Goal: Task Accomplishment & Management: Complete application form

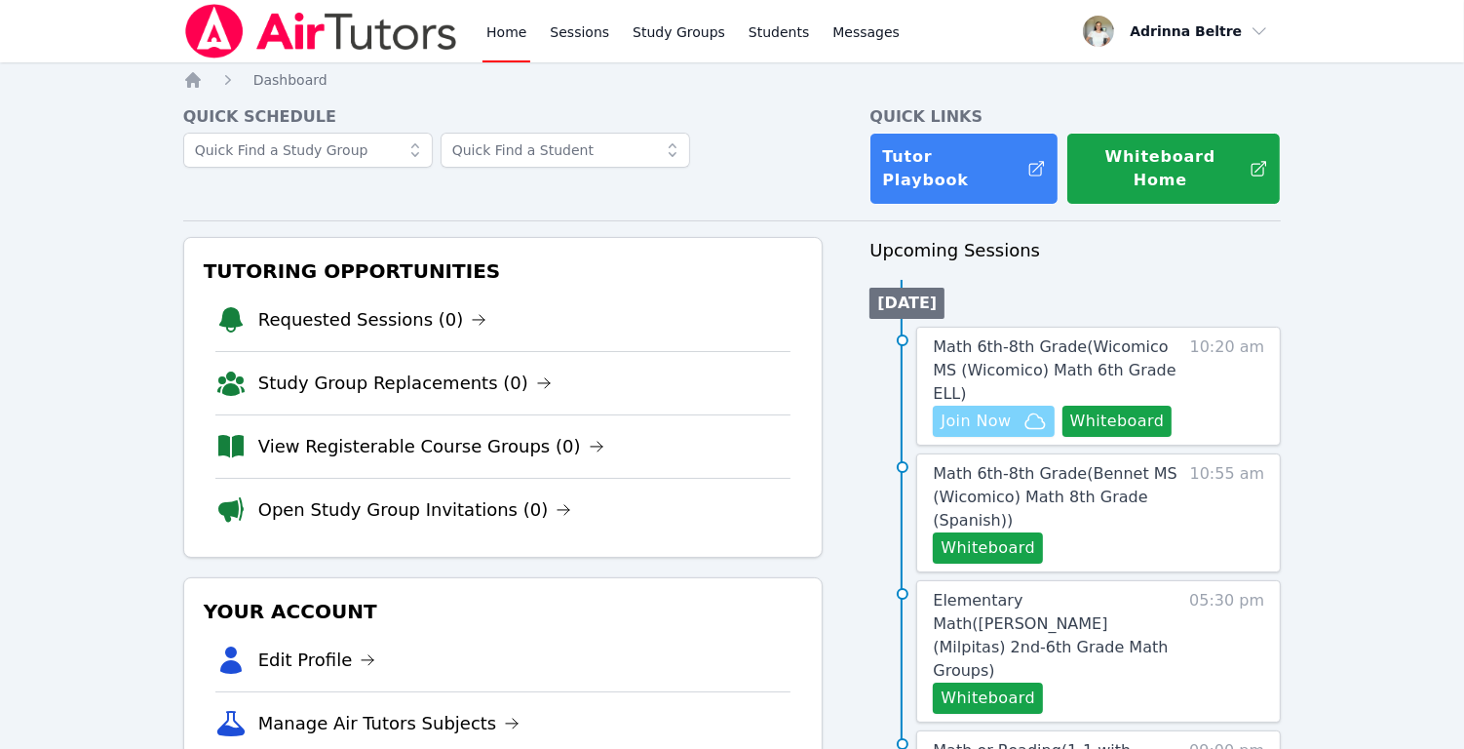
click at [995, 409] on span "Join Now" at bounding box center [976, 420] width 70 height 23
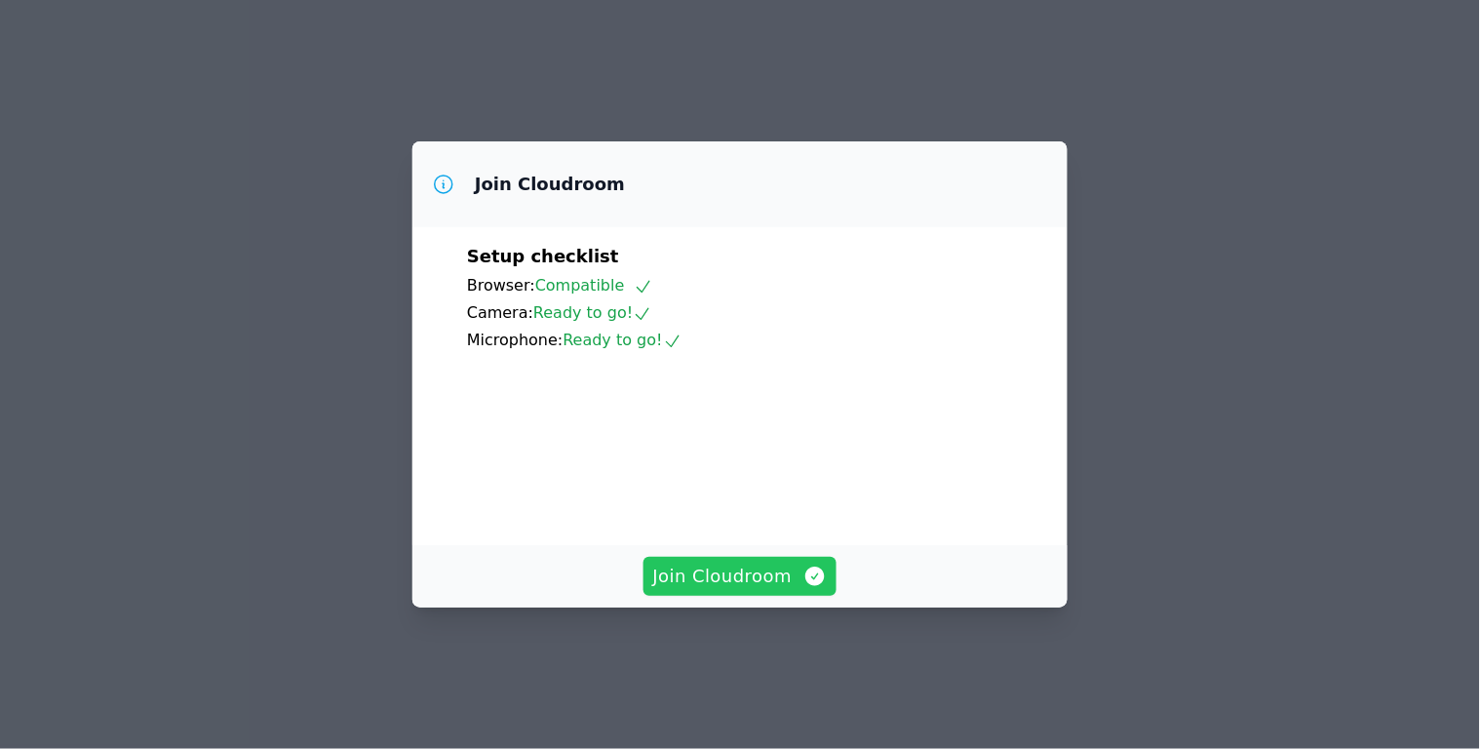
click at [759, 590] on span "Join Cloudroom" at bounding box center [740, 576] width 175 height 27
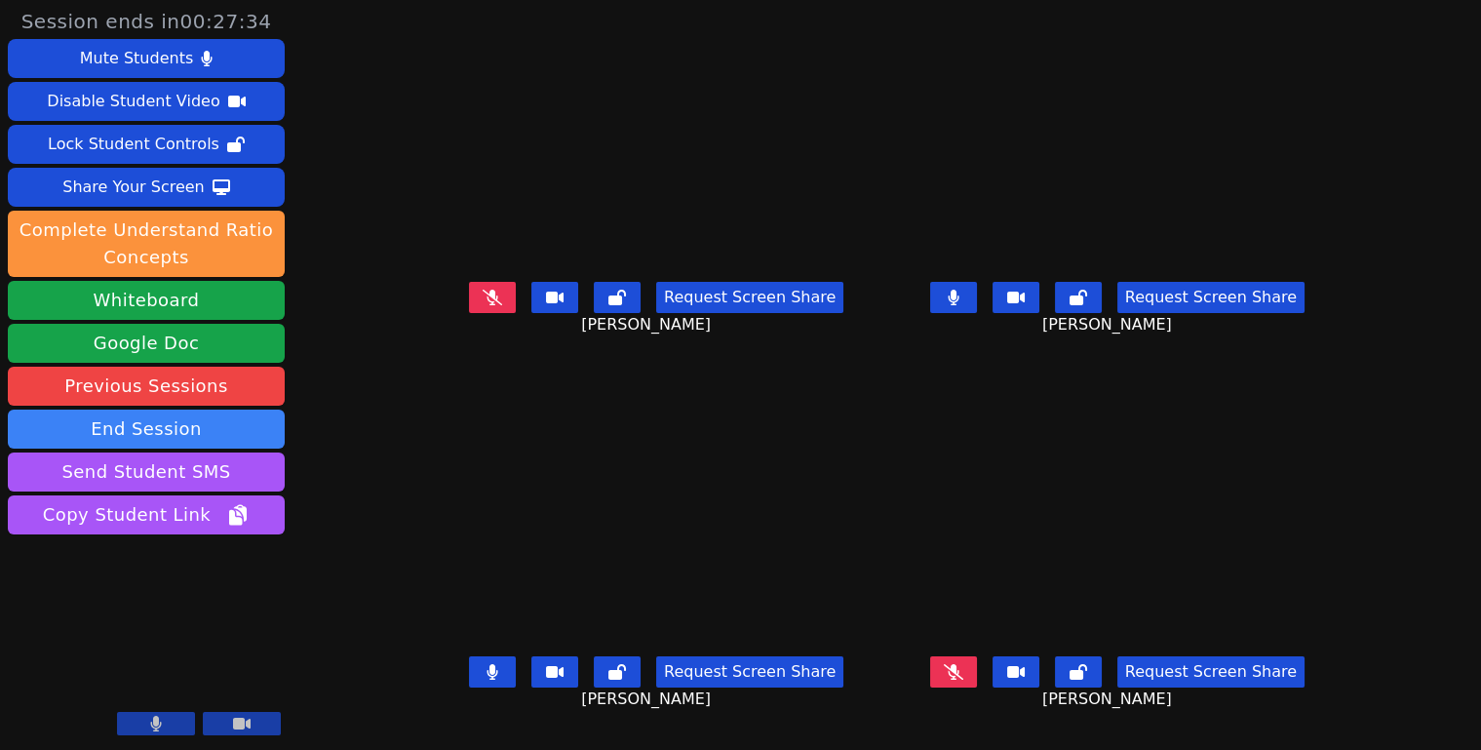
click at [486, 680] on icon at bounding box center [492, 672] width 12 height 16
click at [483, 680] on icon at bounding box center [492, 672] width 19 height 16
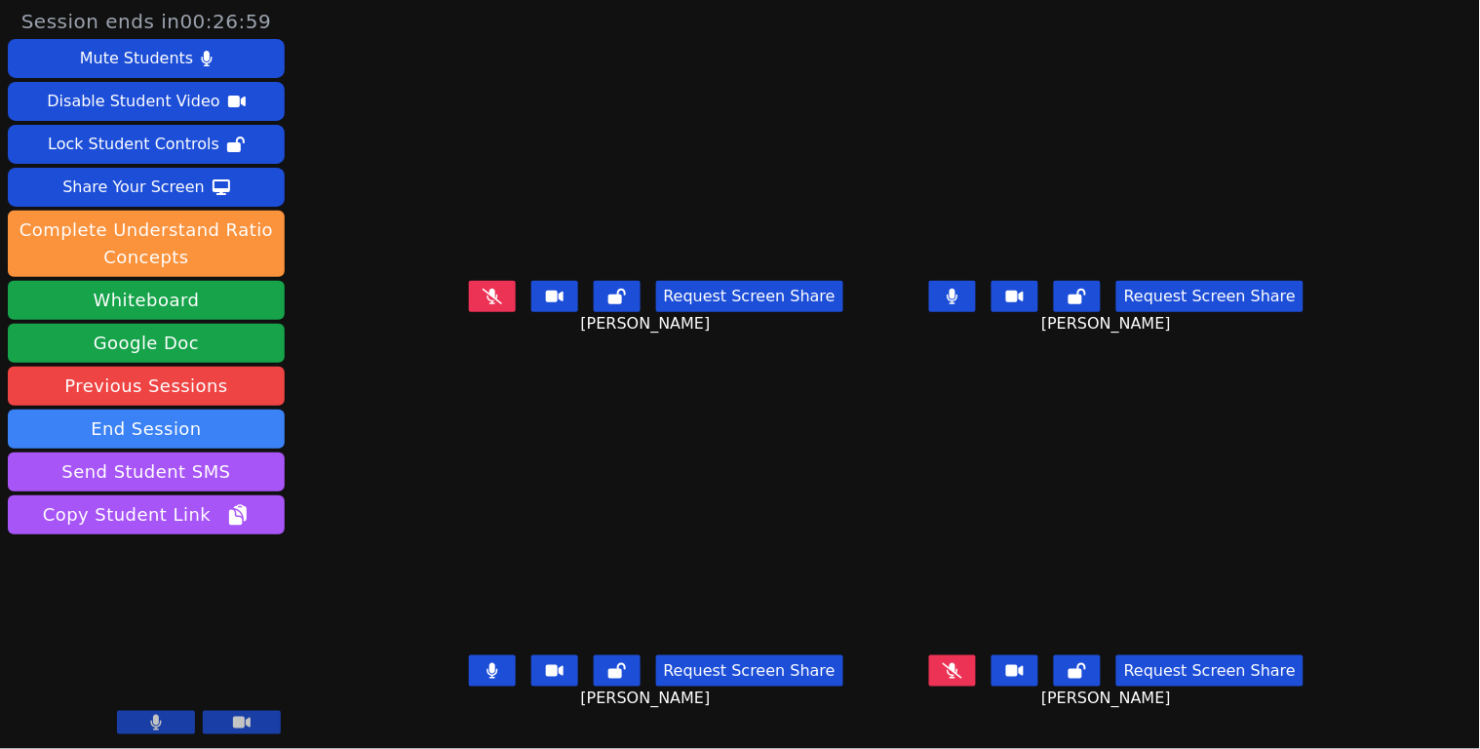
click at [469, 677] on button at bounding box center [492, 670] width 47 height 31
click at [469, 310] on button at bounding box center [492, 296] width 47 height 31
click at [469, 298] on button at bounding box center [492, 296] width 47 height 31
click at [976, 311] on button at bounding box center [952, 296] width 47 height 31
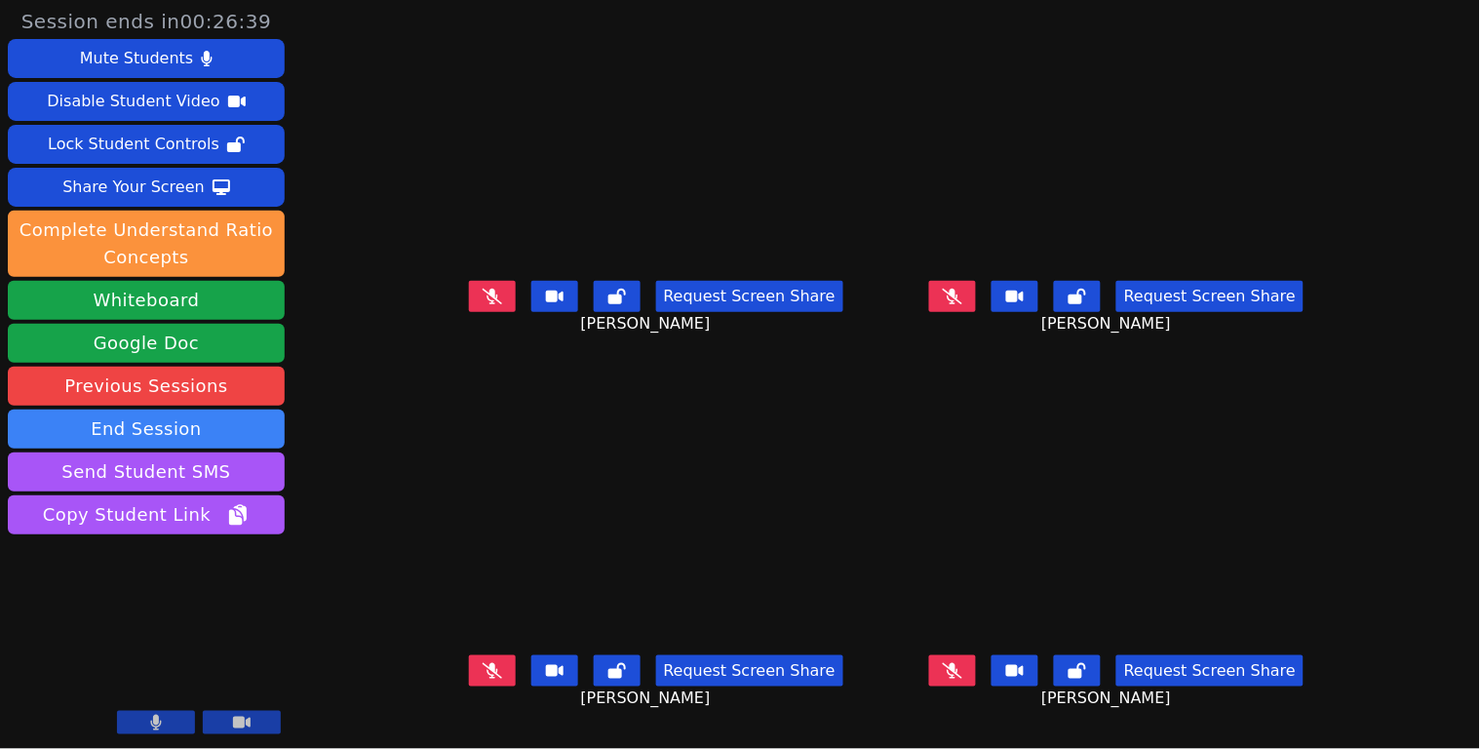
click at [962, 673] on icon at bounding box center [952, 671] width 19 height 16
click at [958, 667] on icon at bounding box center [953, 671] width 12 height 16
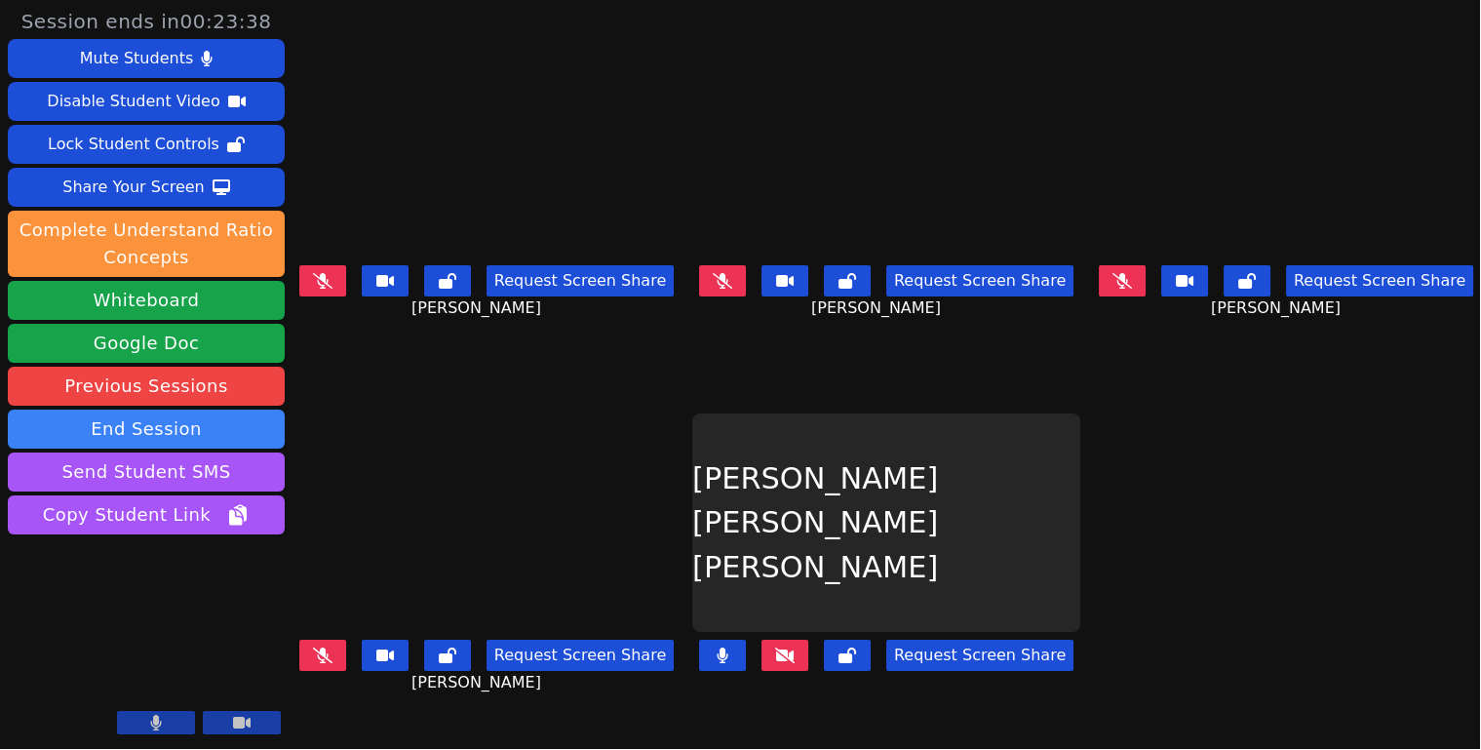
scroll to position [0, 0]
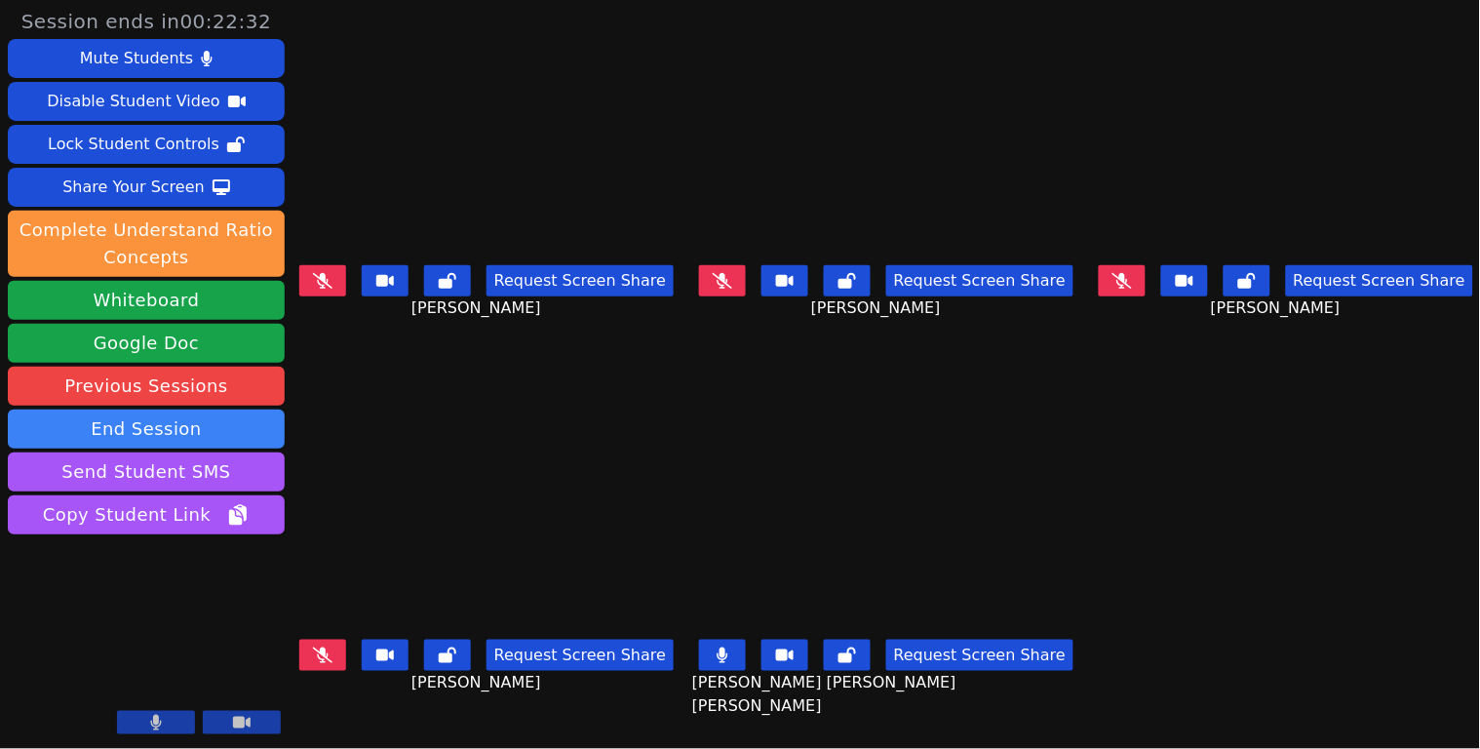
click at [736, 645] on button at bounding box center [722, 655] width 47 height 31
click at [710, 651] on button at bounding box center [722, 655] width 47 height 31
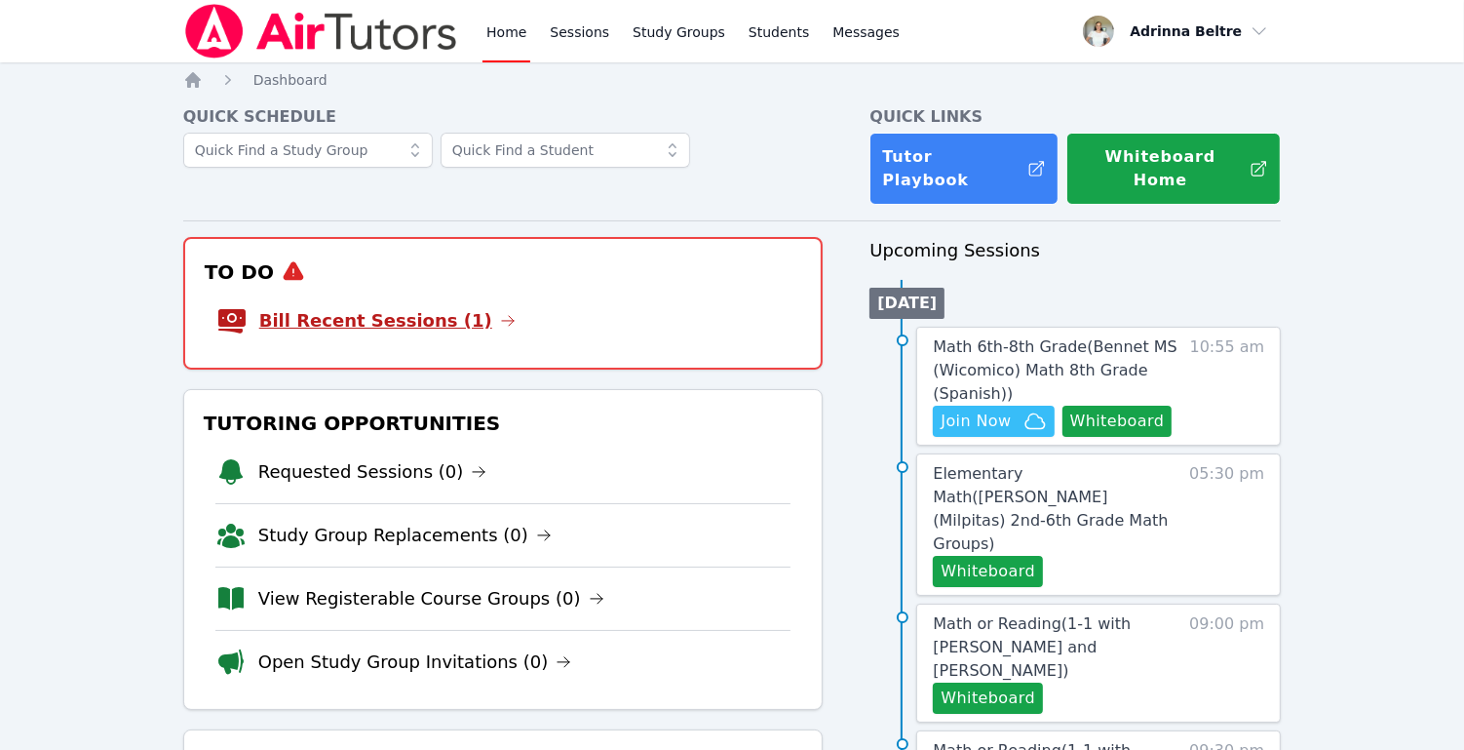
click at [457, 309] on link "Bill Recent Sessions (1)" at bounding box center [387, 320] width 256 height 27
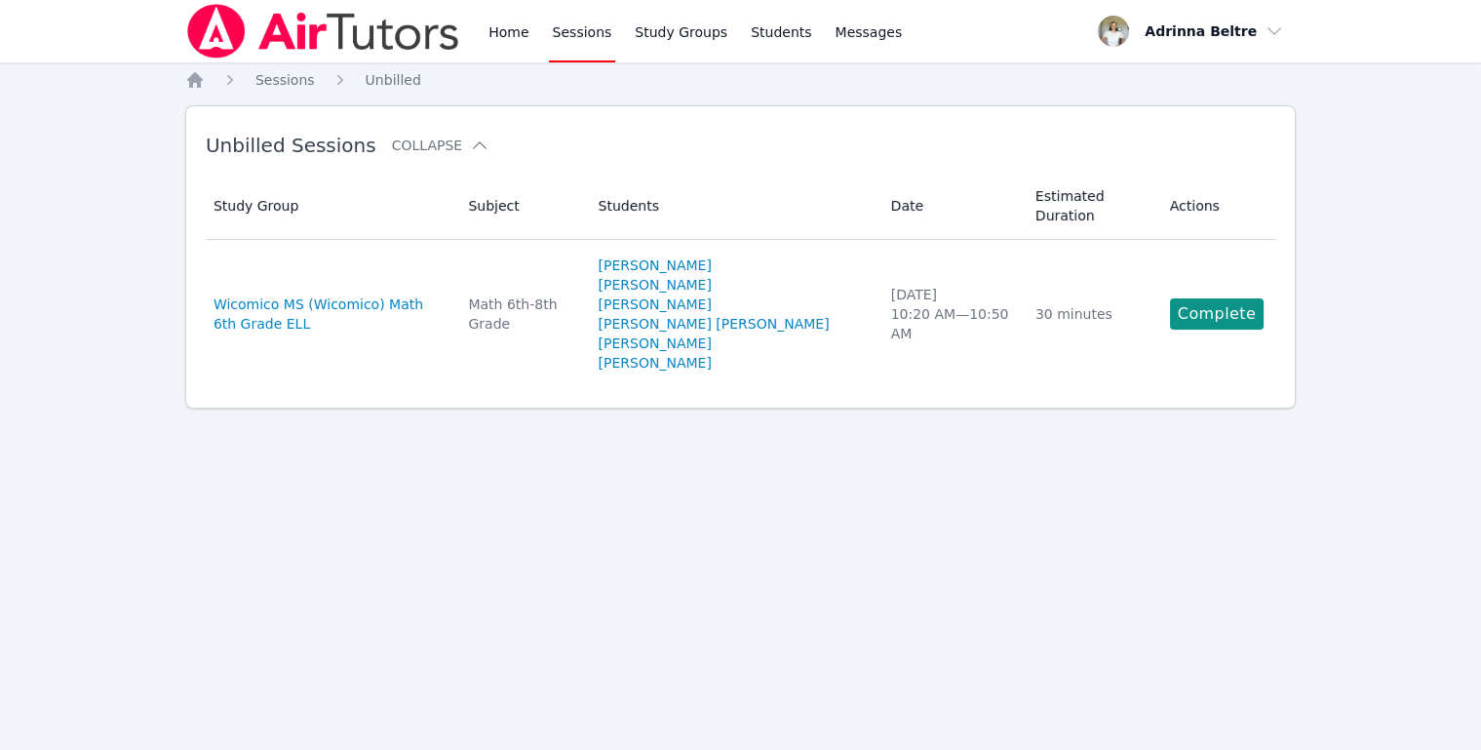
click at [1235, 318] on link "Complete" at bounding box center [1217, 313] width 94 height 31
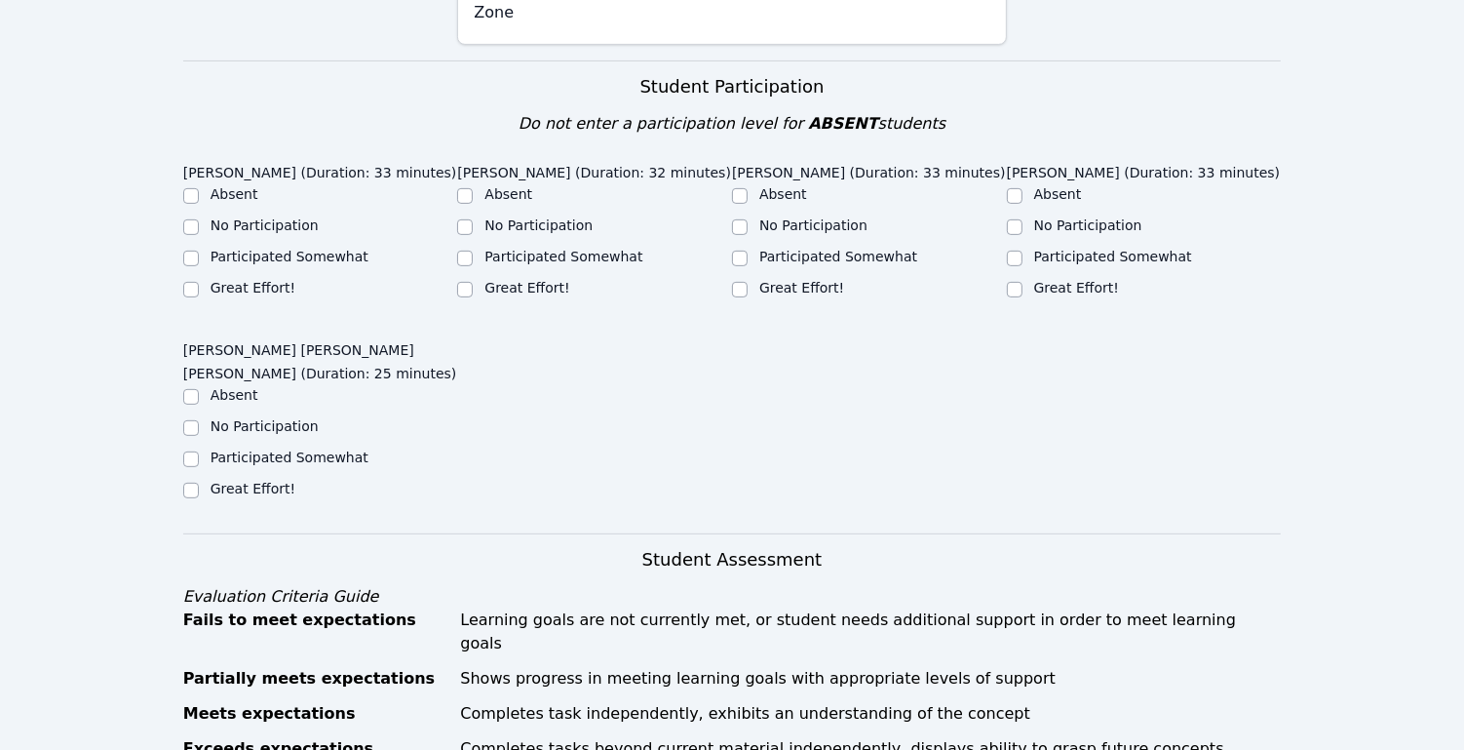
scroll to position [621, 0]
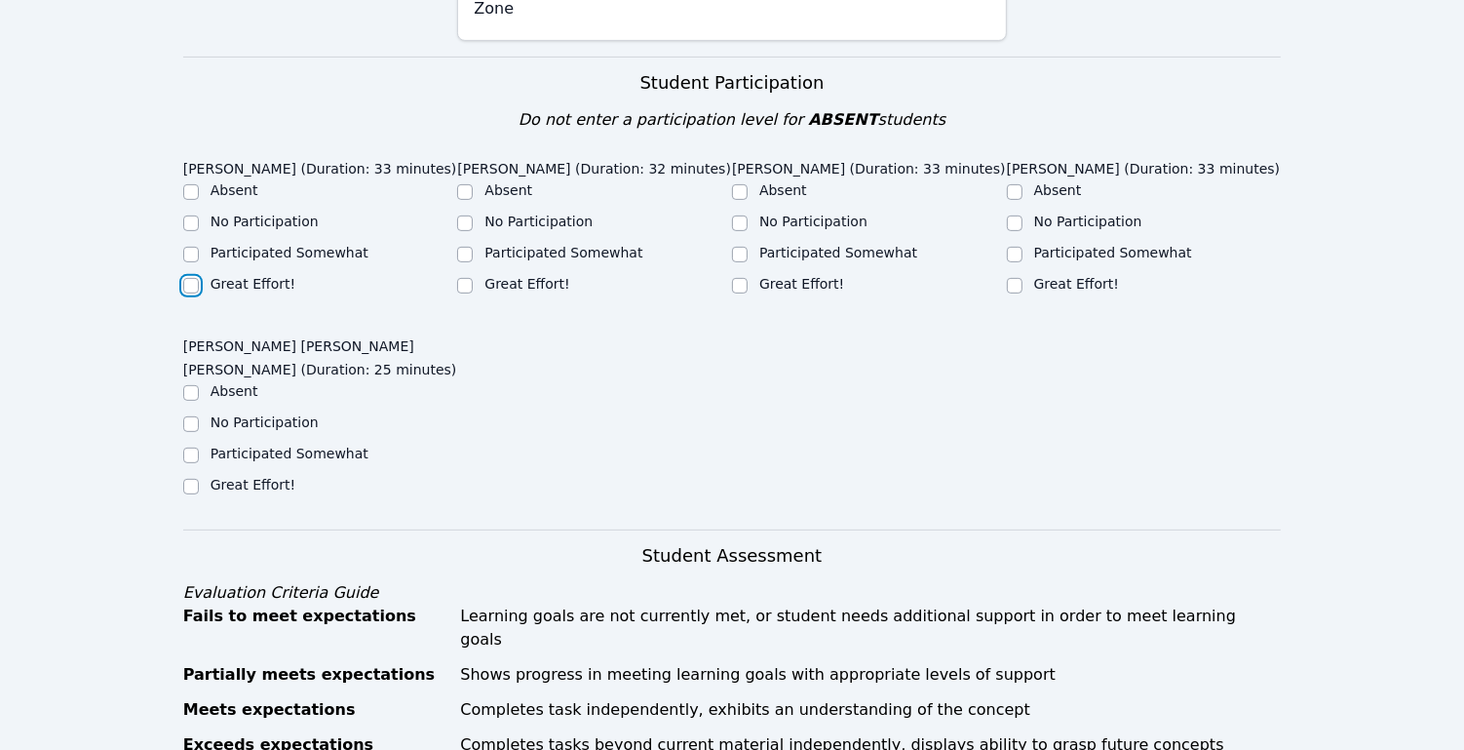
drag, startPoint x: 185, startPoint y: 257, endPoint x: 224, endPoint y: 257, distance: 39.0
click at [185, 278] on input "Great Effort!" at bounding box center [191, 286] width 16 height 16
checkbox input "true"
click at [468, 278] on input "Great Effort!" at bounding box center [465, 286] width 16 height 16
checkbox input "true"
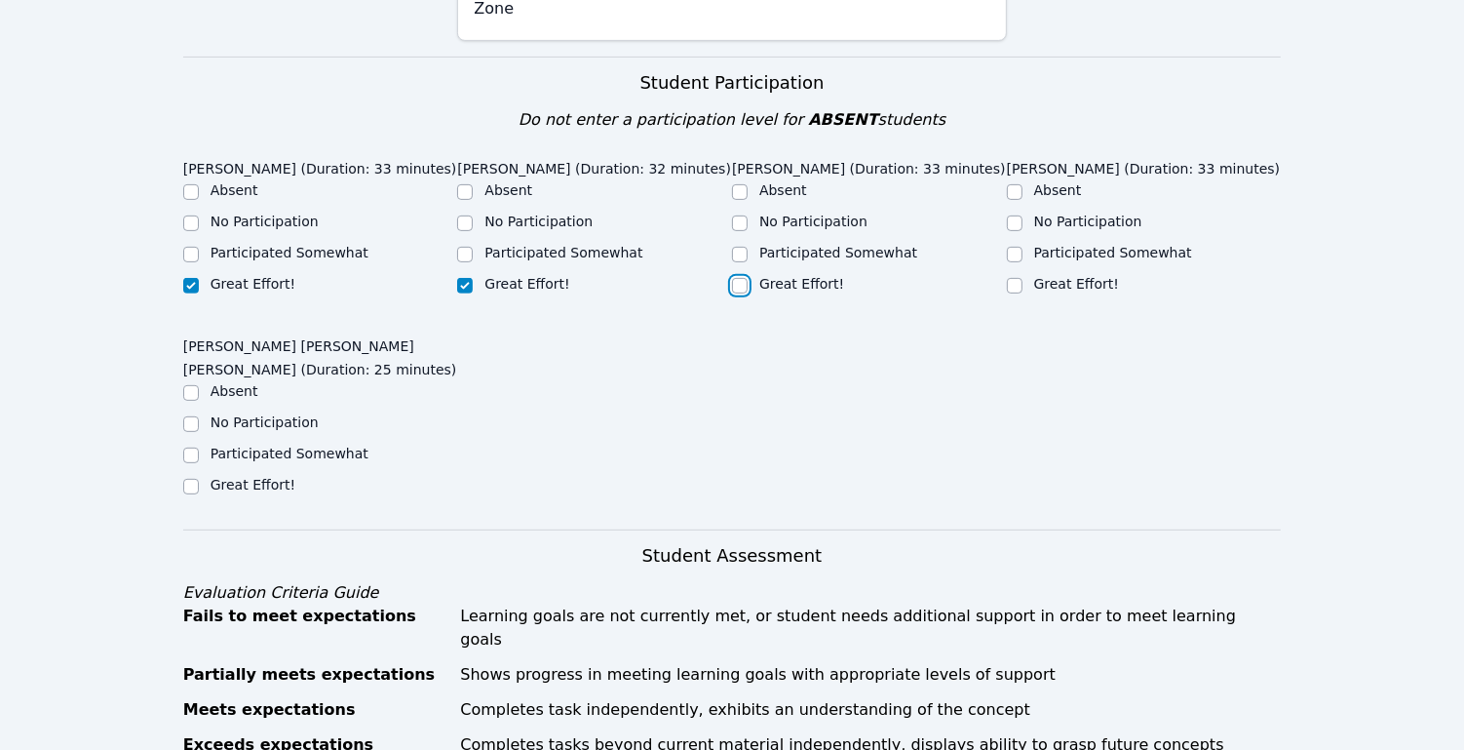
click at [732, 278] on input "Great Effort!" at bounding box center [740, 286] width 16 height 16
checkbox input "true"
click at [1023, 274] on div "Great Effort!" at bounding box center [1144, 285] width 275 height 23
click at [1012, 278] on input "Great Effort!" at bounding box center [1015, 286] width 16 height 16
checkbox input "true"
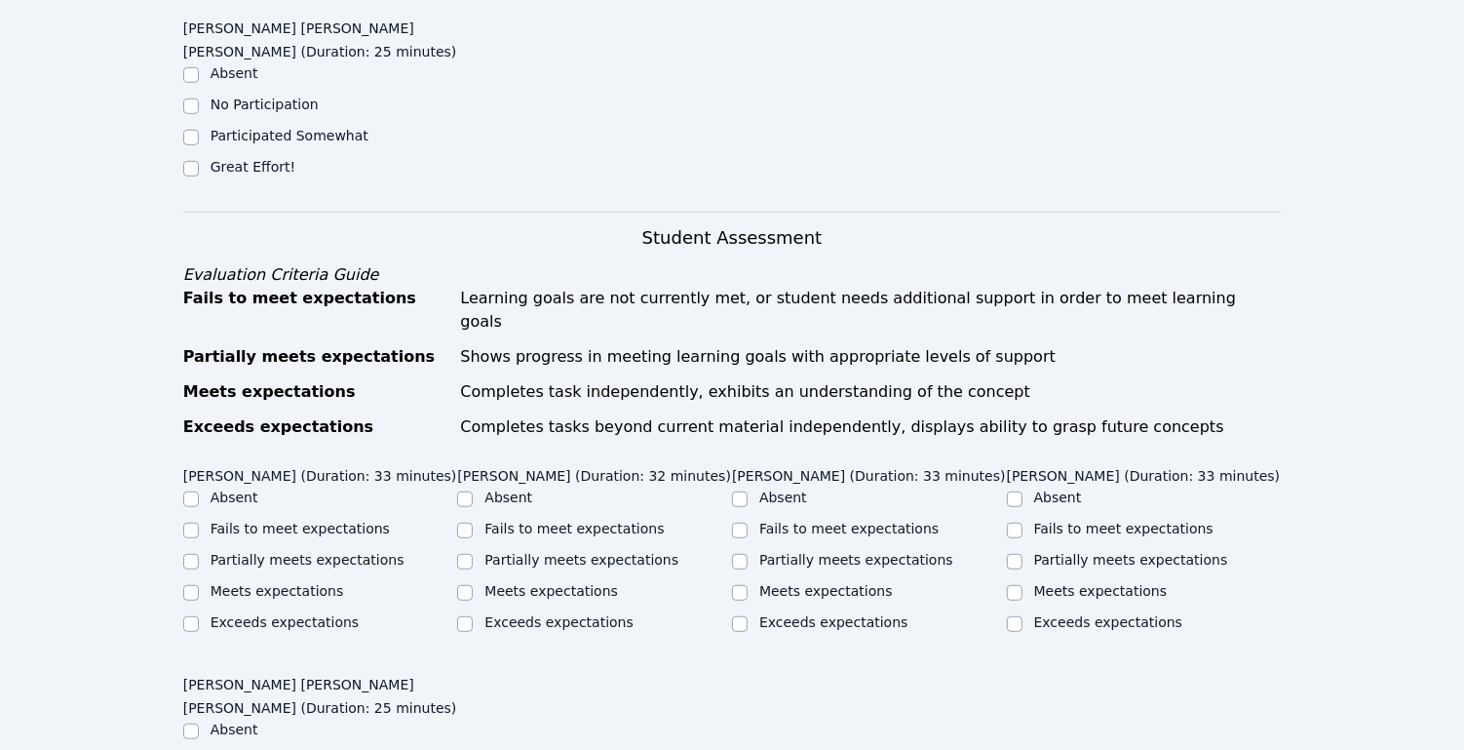
scroll to position [1021, 0]
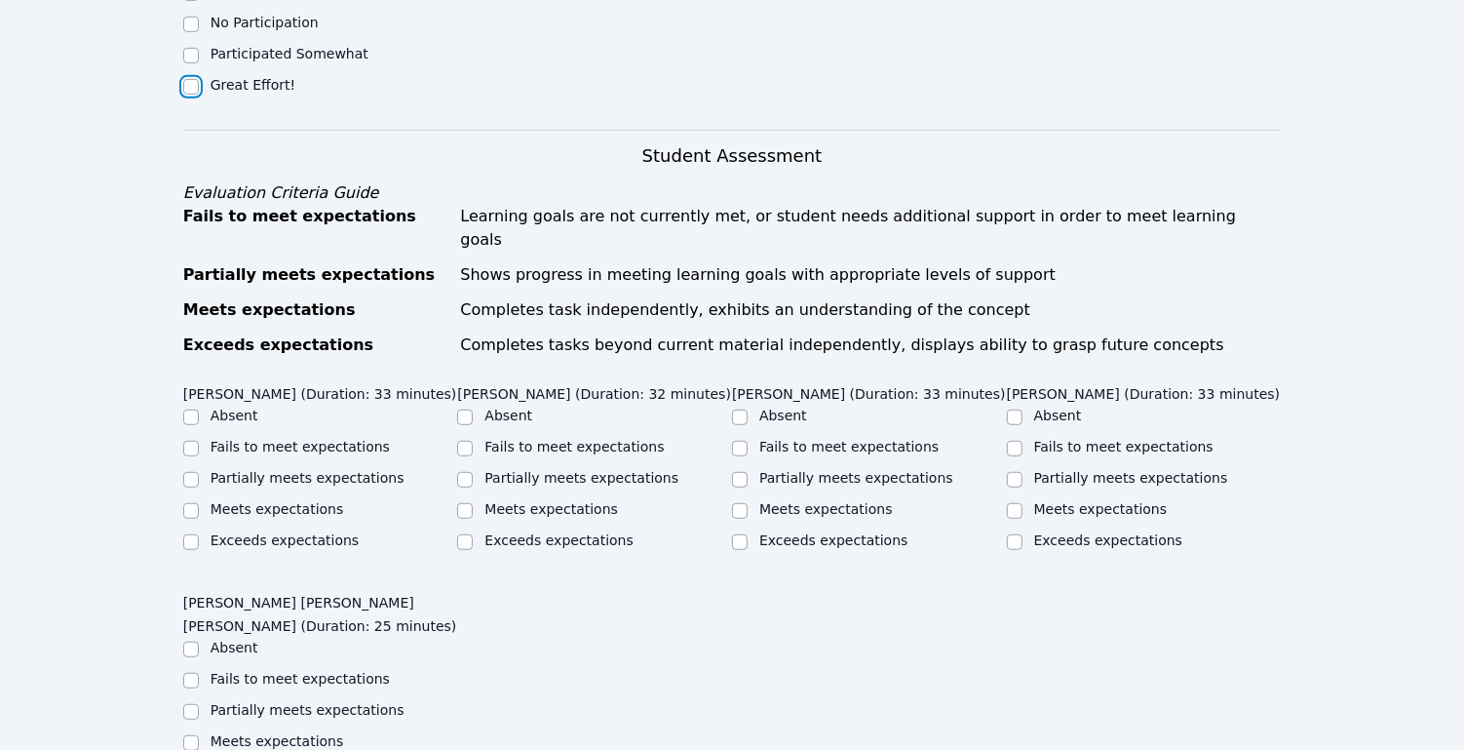
click at [198, 79] on input "Great Effort!" at bounding box center [191, 87] width 16 height 16
checkbox input "true"
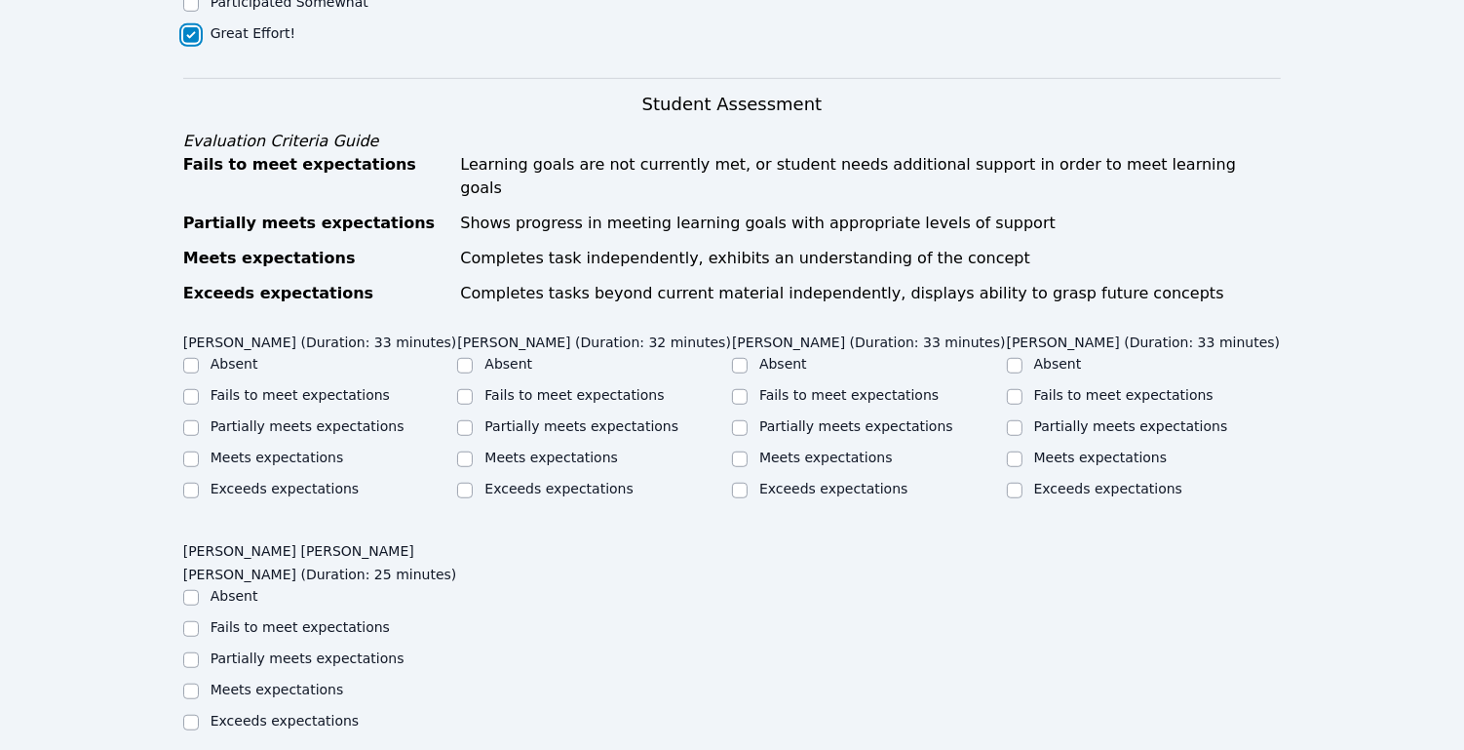
scroll to position [1228, 0]
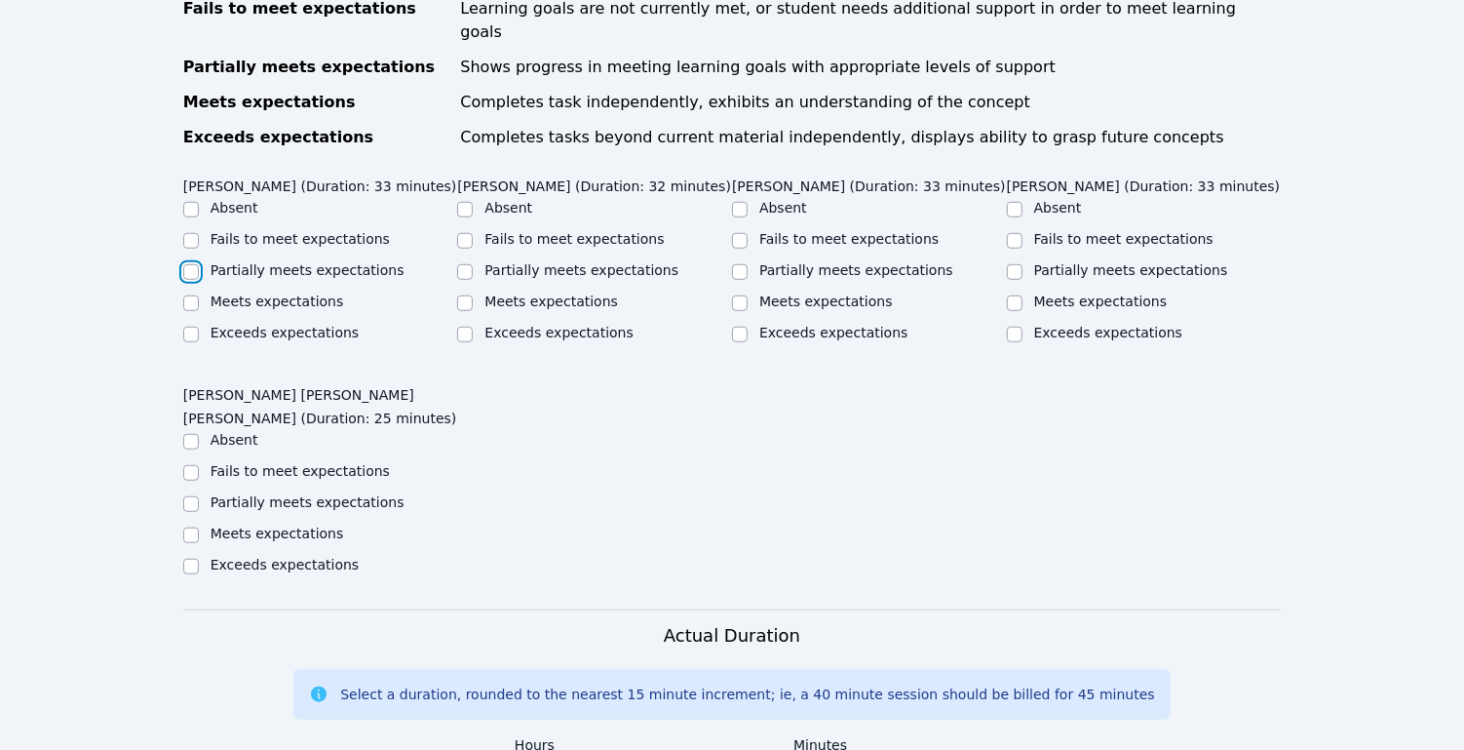
click at [191, 264] on input "Partially meets expectations" at bounding box center [191, 272] width 16 height 16
checkbox input "true"
click at [467, 264] on input "Partially meets expectations" at bounding box center [465, 272] width 16 height 16
checkbox input "true"
click at [742, 264] on input "Partially meets expectations" at bounding box center [740, 272] width 16 height 16
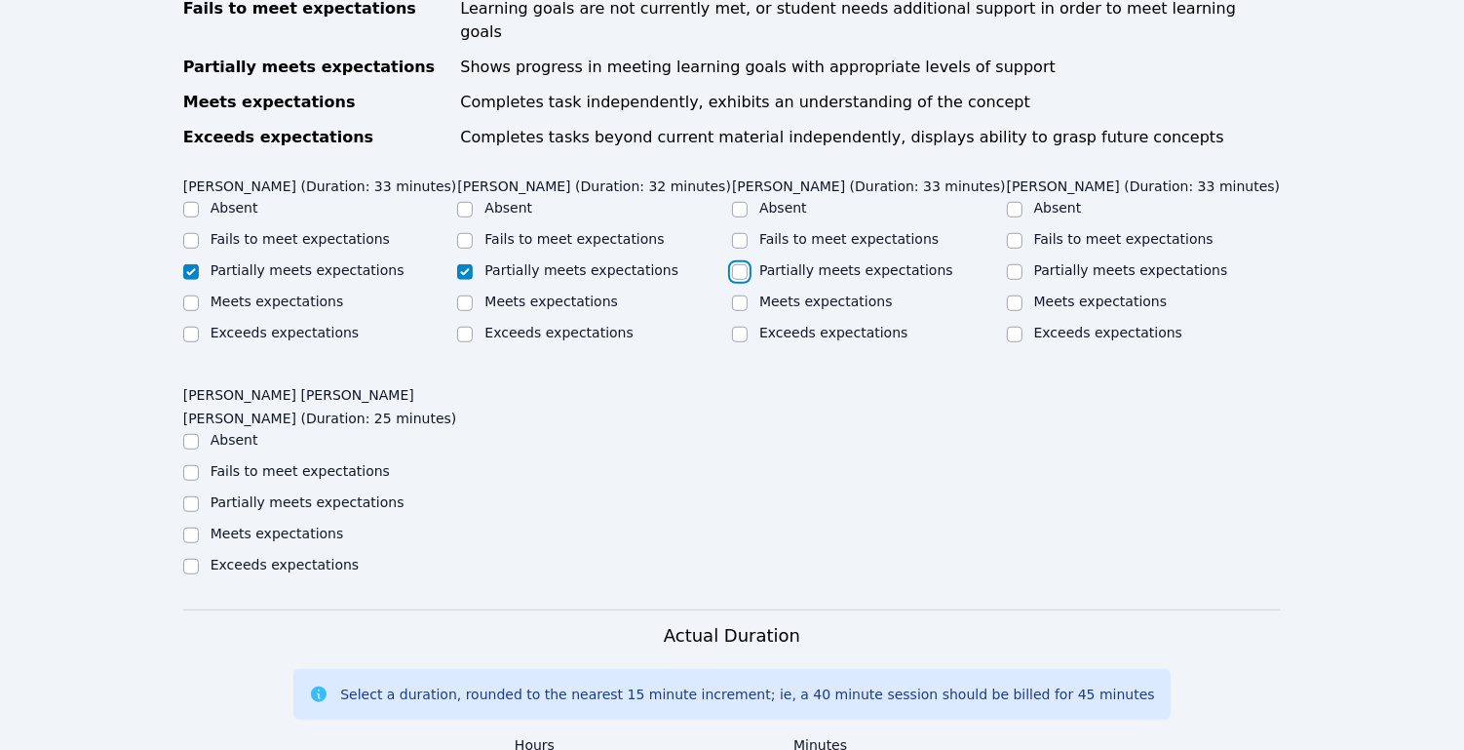
checkbox input "true"
click at [1015, 264] on input "Partially meets expectations" at bounding box center [1015, 272] width 16 height 16
checkbox input "true"
click at [195, 496] on input "Partially meets expectations" at bounding box center [191, 504] width 16 height 16
checkbox input "true"
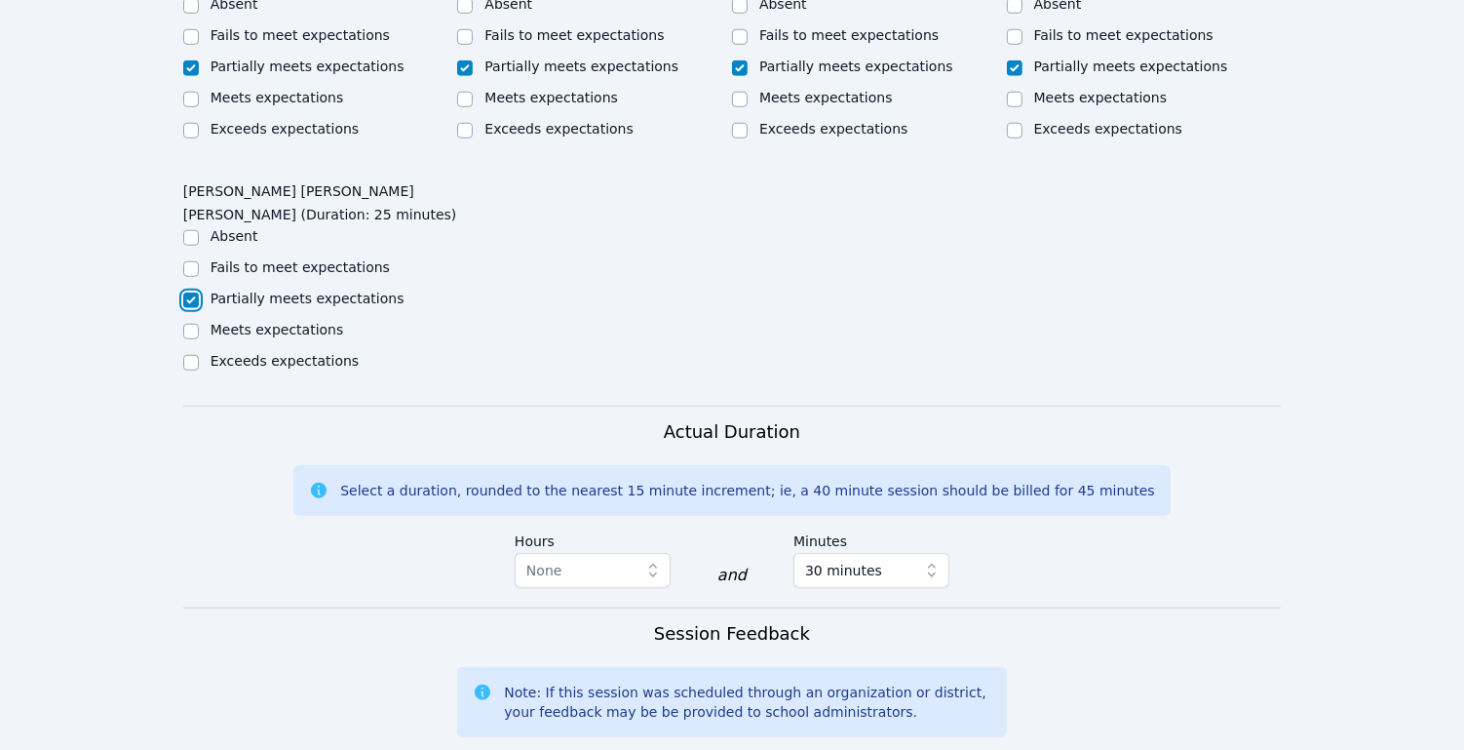
scroll to position [1653, 0]
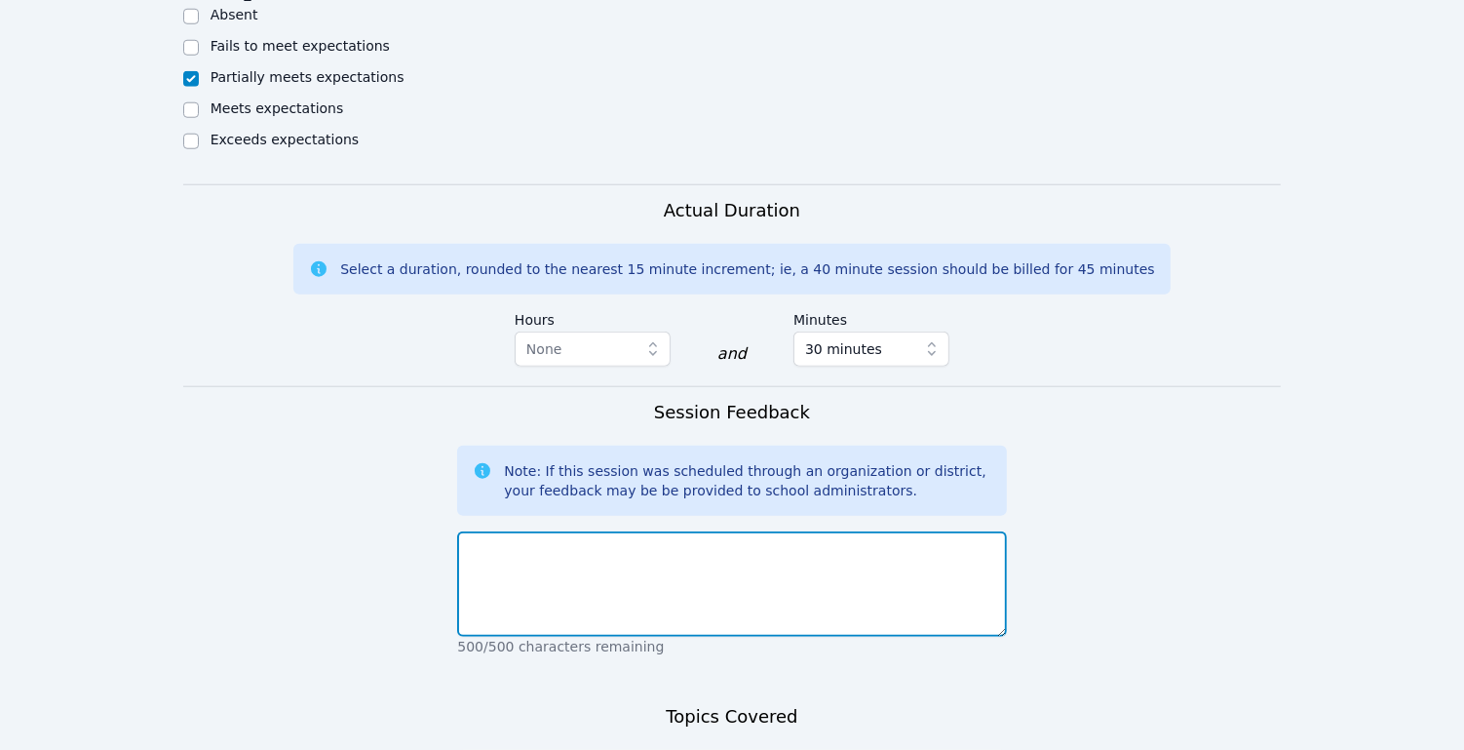
click at [590, 542] on textarea at bounding box center [731, 583] width 549 height 105
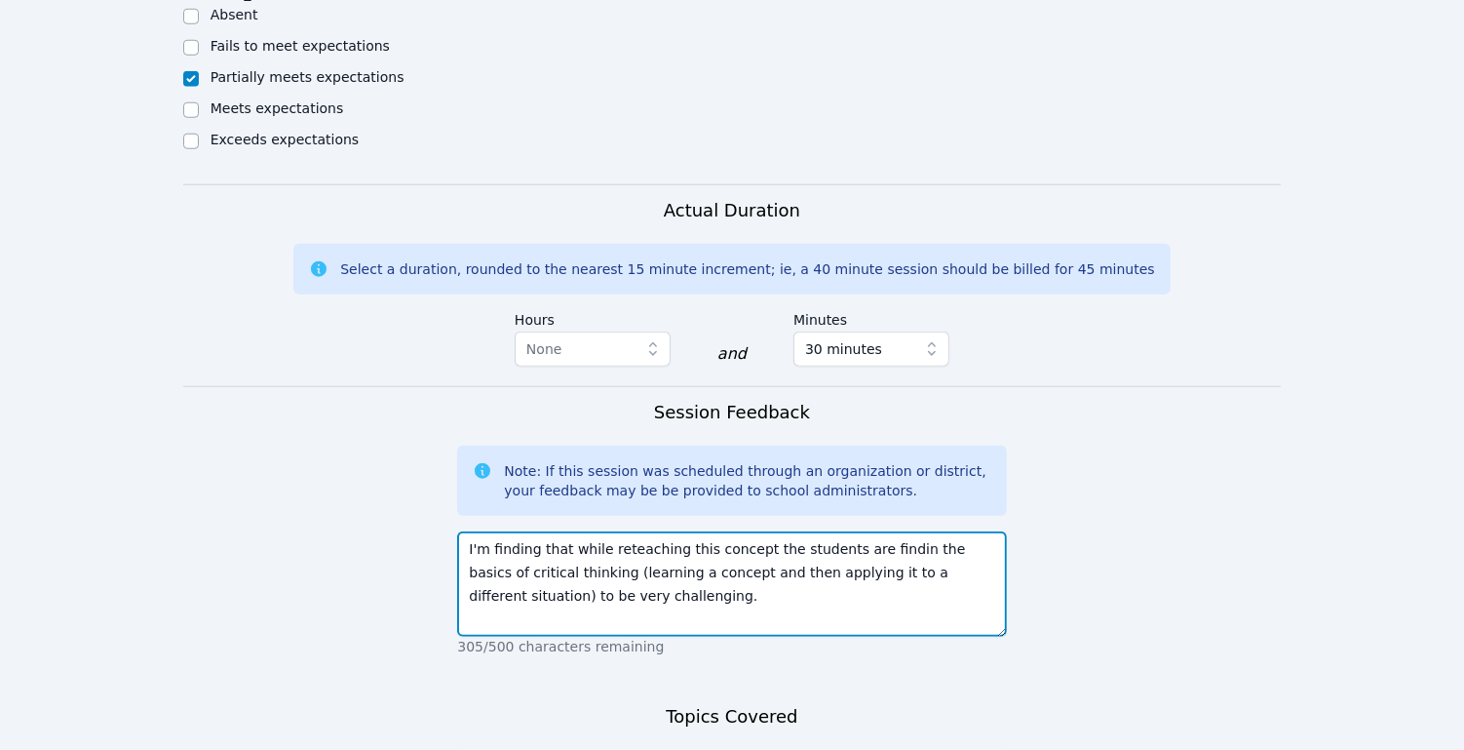
click at [898, 531] on textarea "I'm finding that while reteaching this concept the students are findin the basi…" at bounding box center [731, 583] width 549 height 105
click at [693, 576] on textarea "I'm finding that while reteaching this concept the students are finding the bas…" at bounding box center [731, 583] width 549 height 105
click at [571, 549] on textarea "I'm finding that while reteaching this concept the students are finding the bas…" at bounding box center [731, 583] width 549 height 105
click at [989, 549] on textarea "I'm finding that while reteaching this concept the students are finding the bas…" at bounding box center [731, 583] width 549 height 105
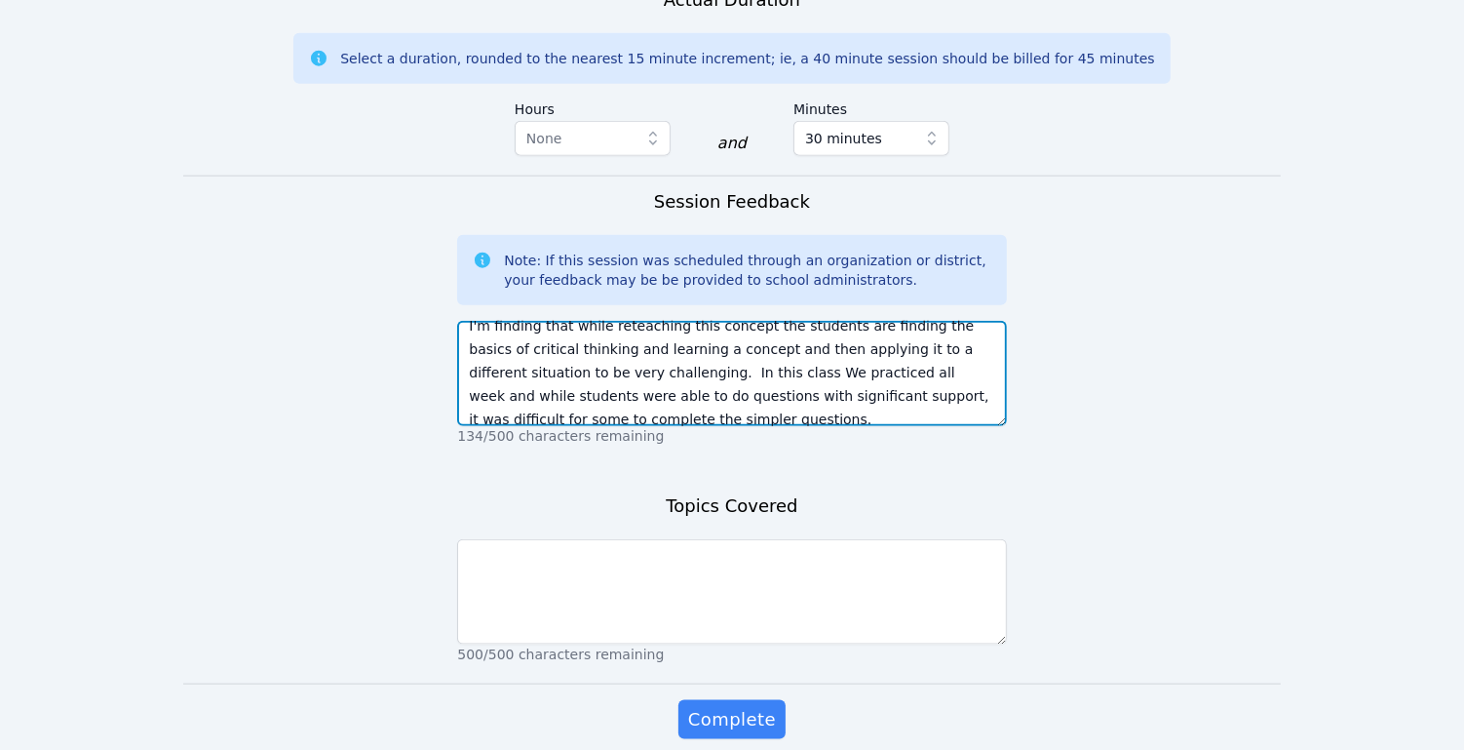
scroll to position [1919, 0]
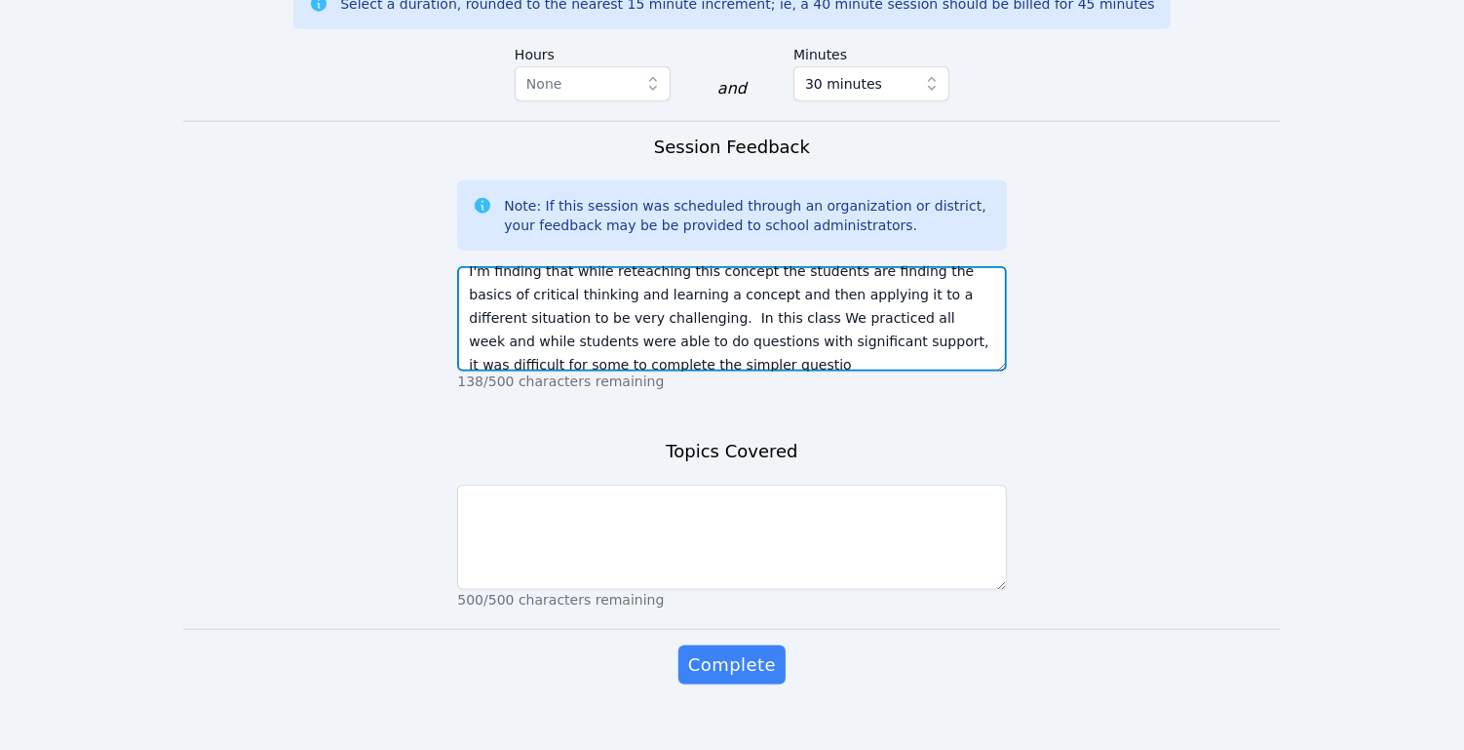
click at [485, 338] on textarea "I'm finding that while reteaching this concept the students are finding the bas…" at bounding box center [731, 318] width 549 height 105
click at [716, 333] on textarea "I'm finding that while reteaching this concept the students are finding the bas…" at bounding box center [731, 318] width 549 height 105
type textarea "I'm finding that while reteaching this concept the students are finding the bas…"
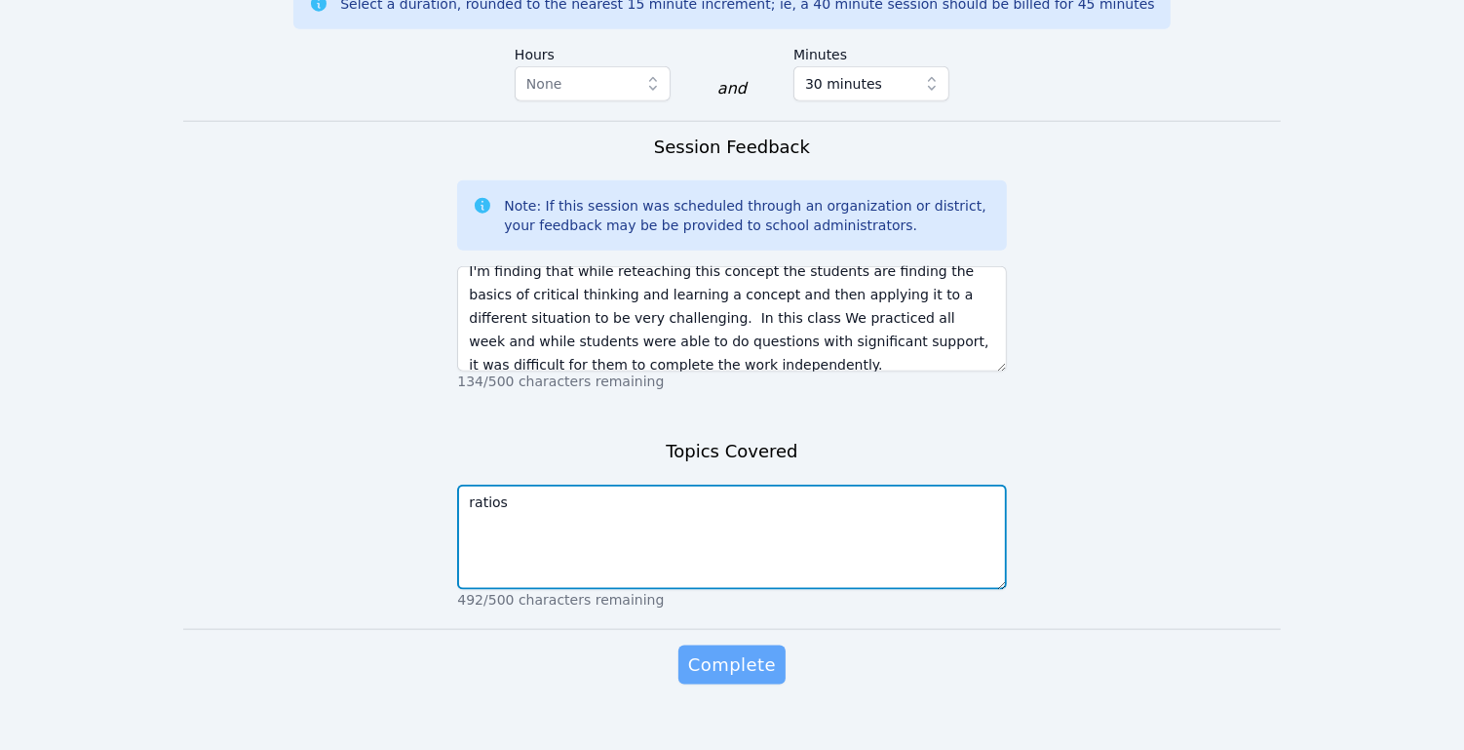
type textarea "ratios"
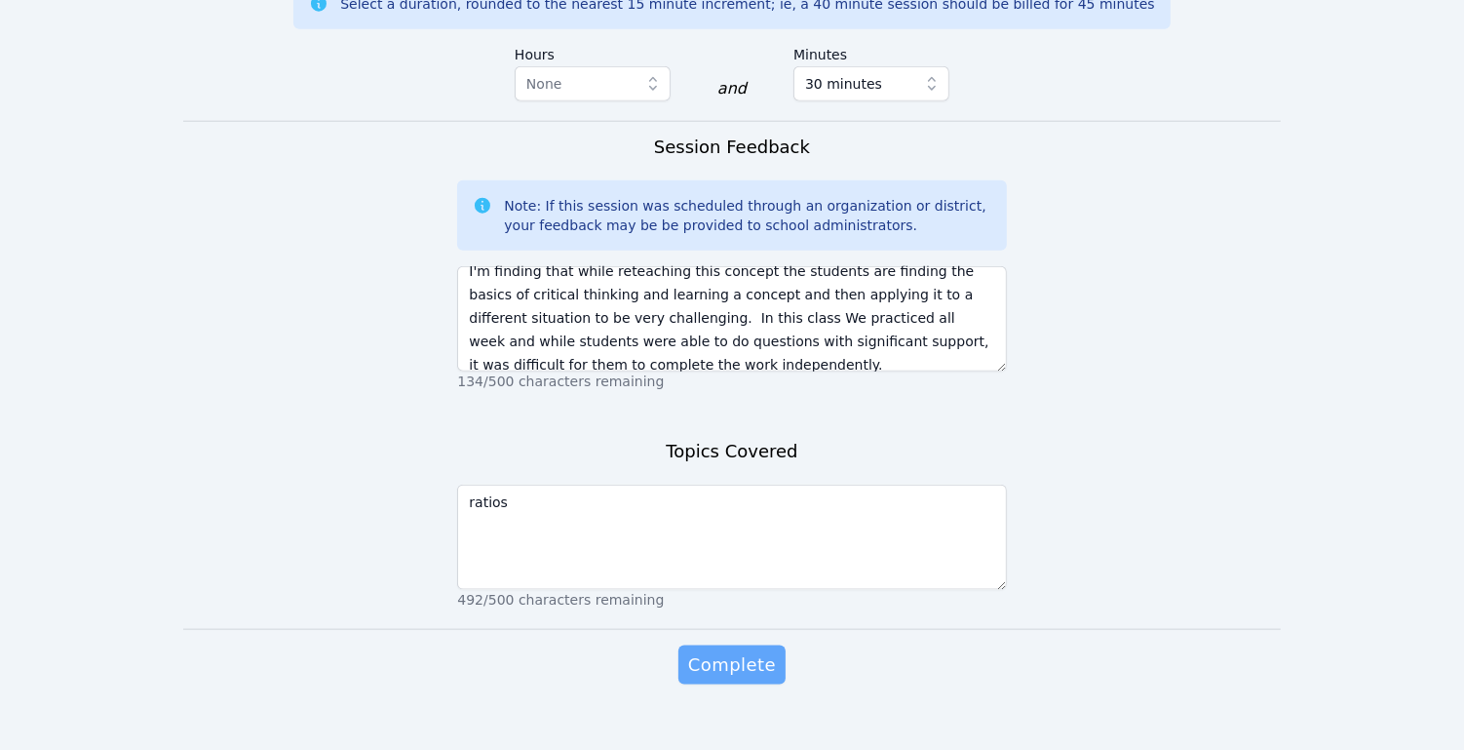
click at [755, 651] on span "Complete" at bounding box center [732, 664] width 88 height 27
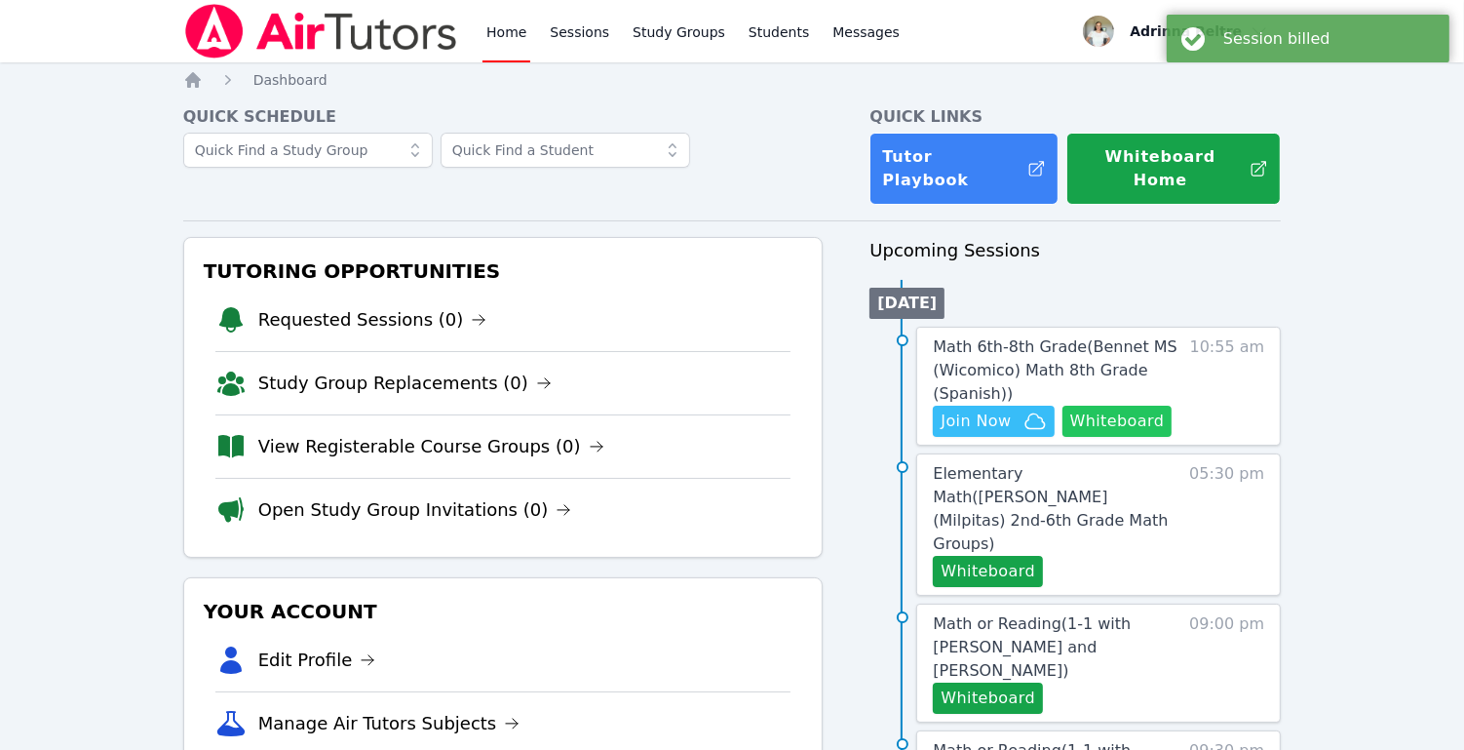
click at [1099, 406] on button "Whiteboard" at bounding box center [1118, 421] width 110 height 31
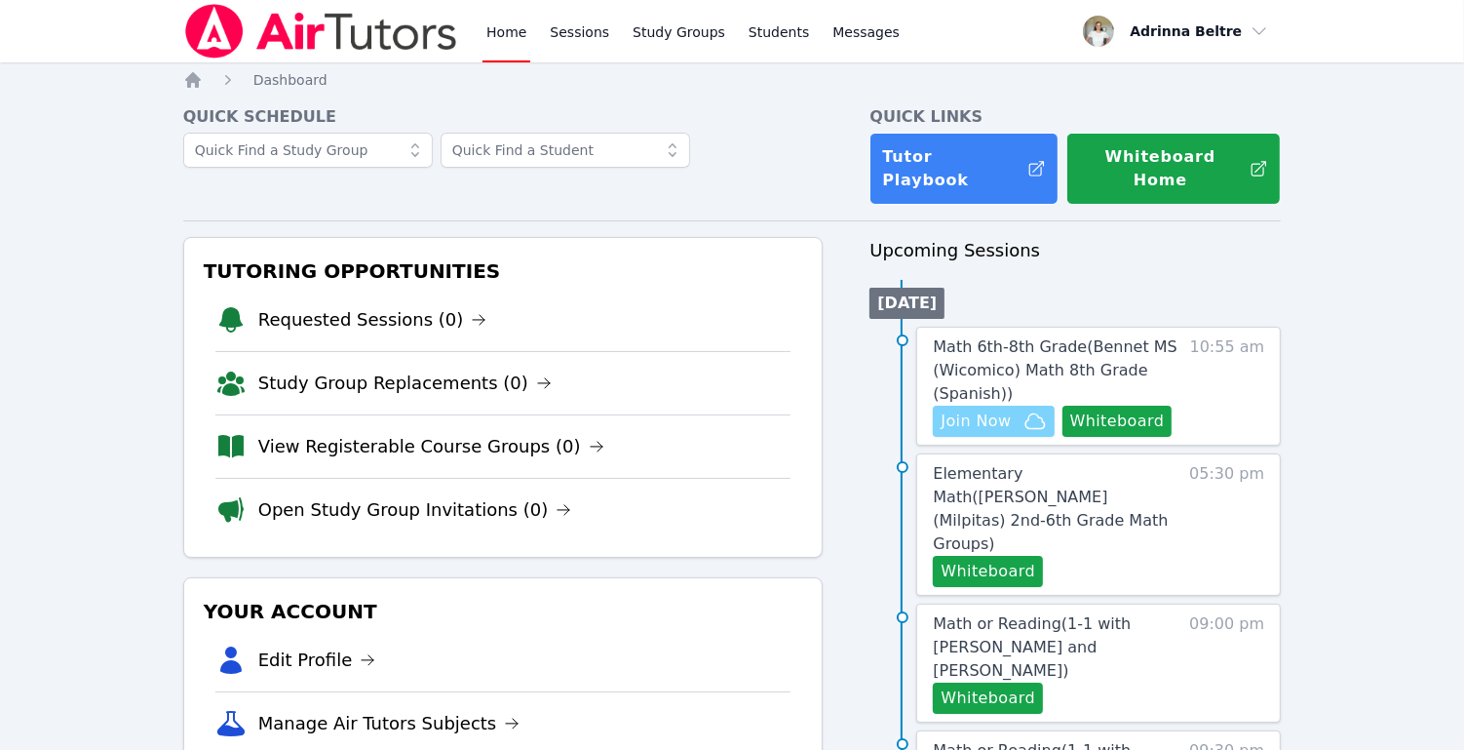
click at [996, 415] on button "Join Now" at bounding box center [993, 421] width 121 height 31
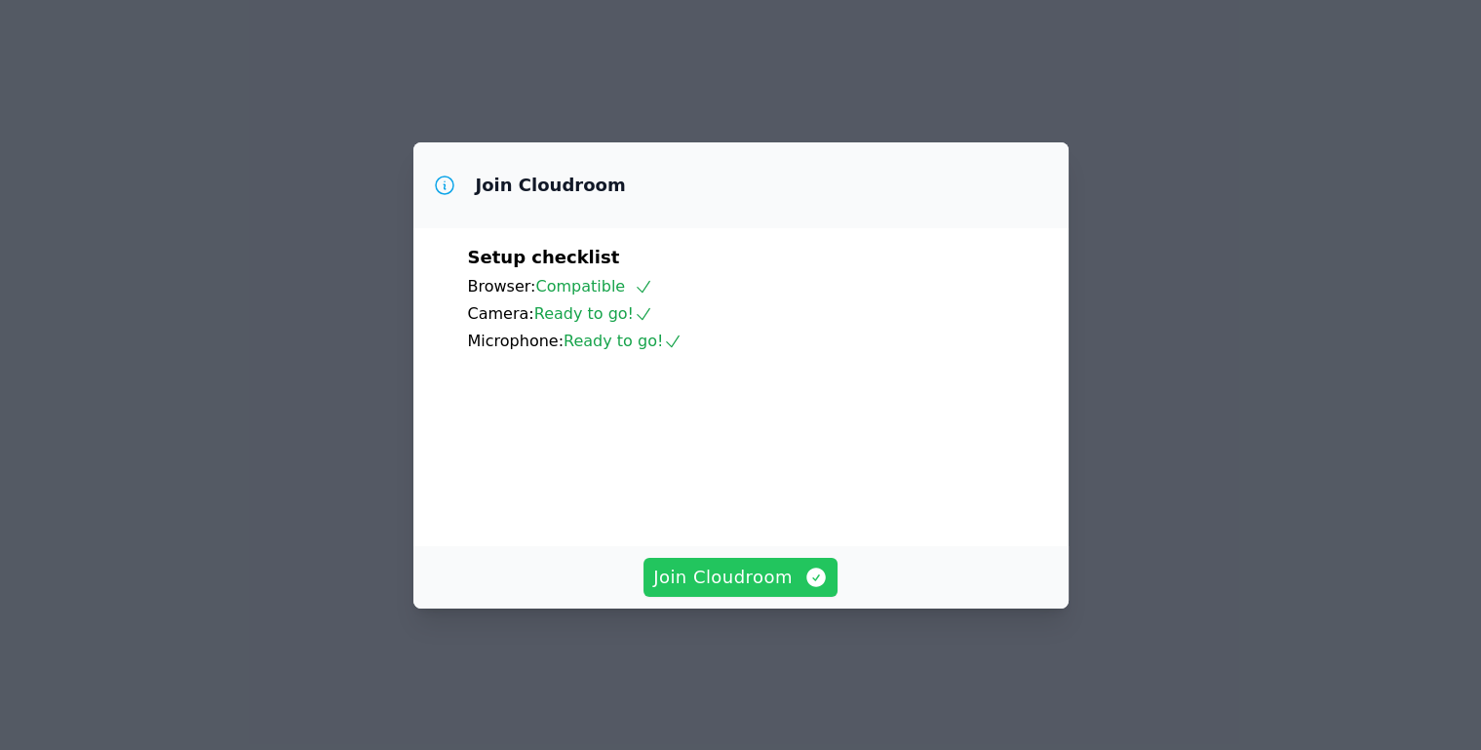
click at [719, 591] on span "Join Cloudroom" at bounding box center [740, 577] width 175 height 27
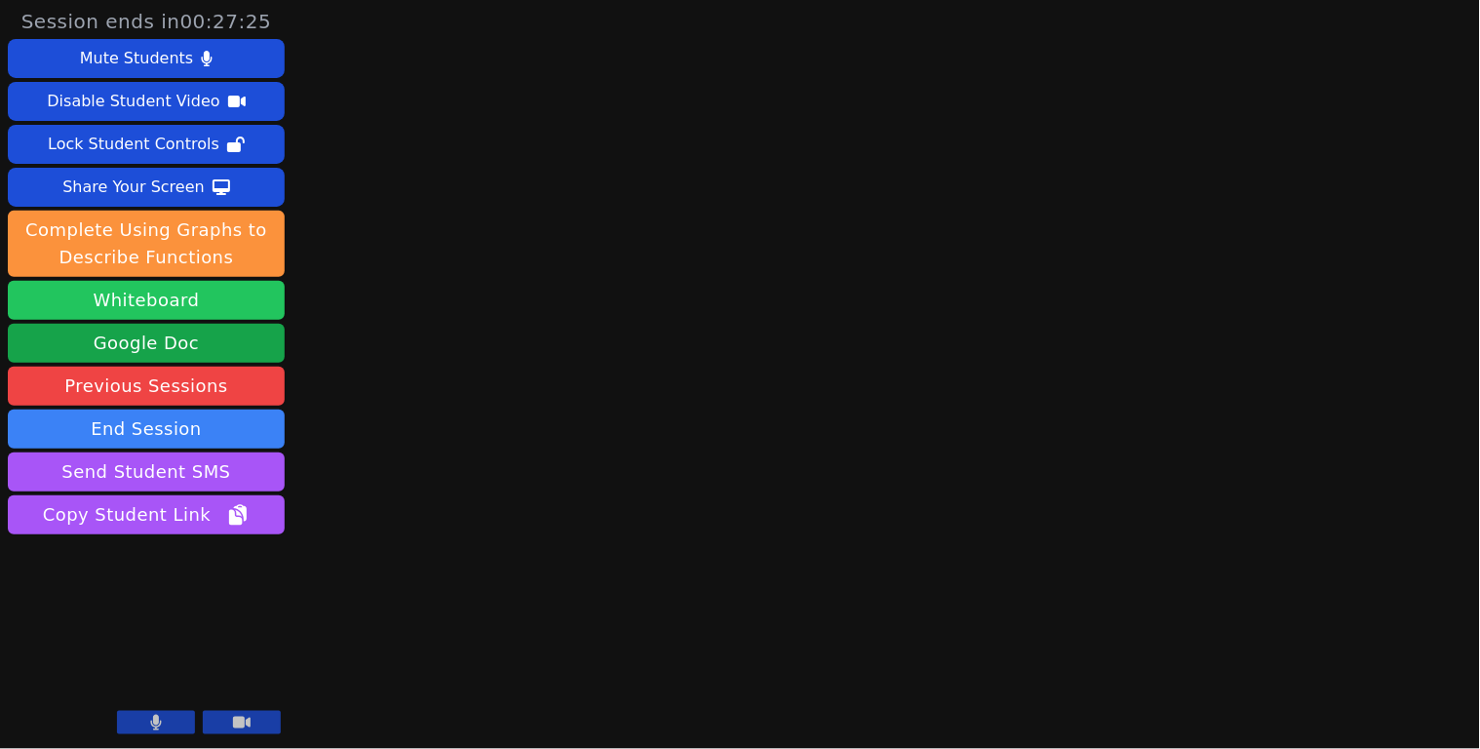
click at [207, 306] on button "Whiteboard" at bounding box center [146, 300] width 277 height 39
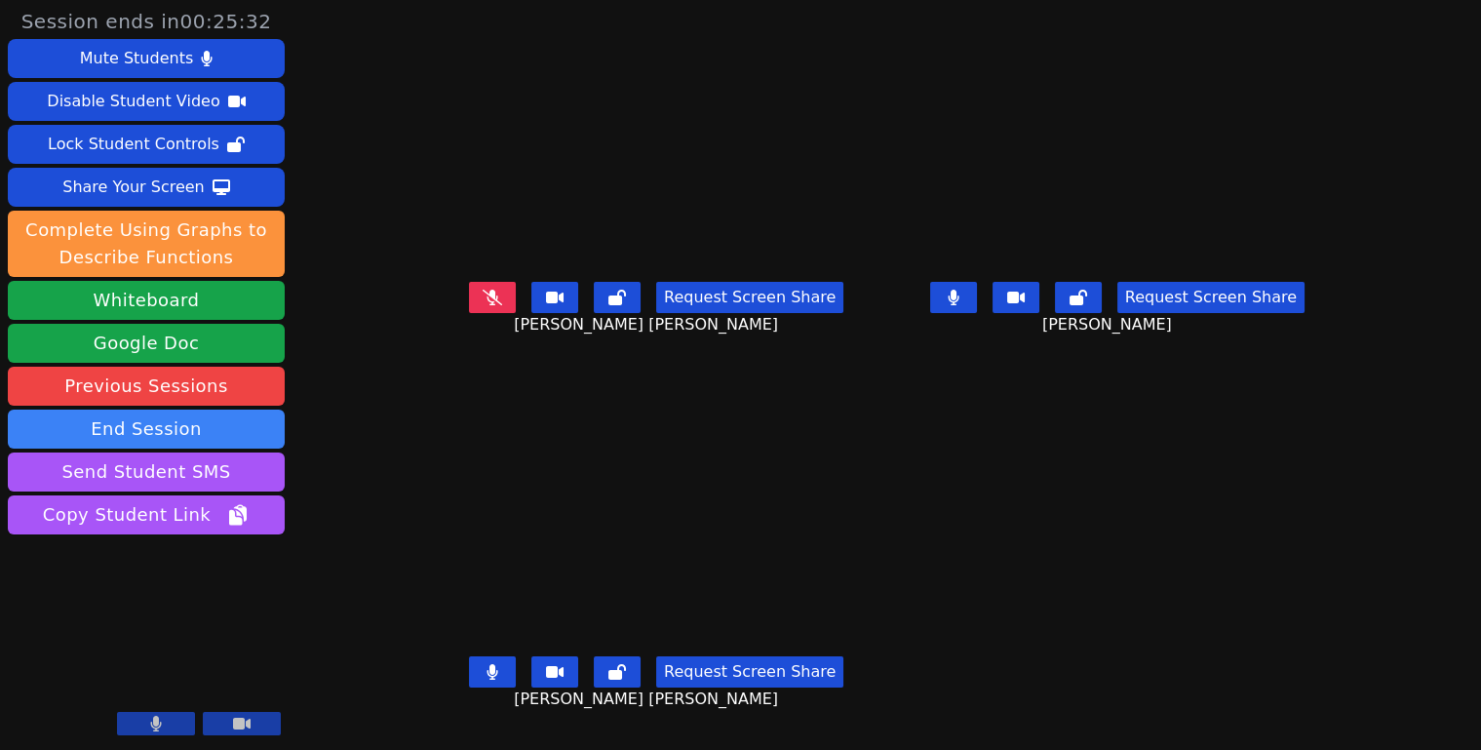
click at [469, 675] on button at bounding box center [492, 671] width 47 height 31
click at [958, 305] on icon at bounding box center [953, 298] width 11 height 16
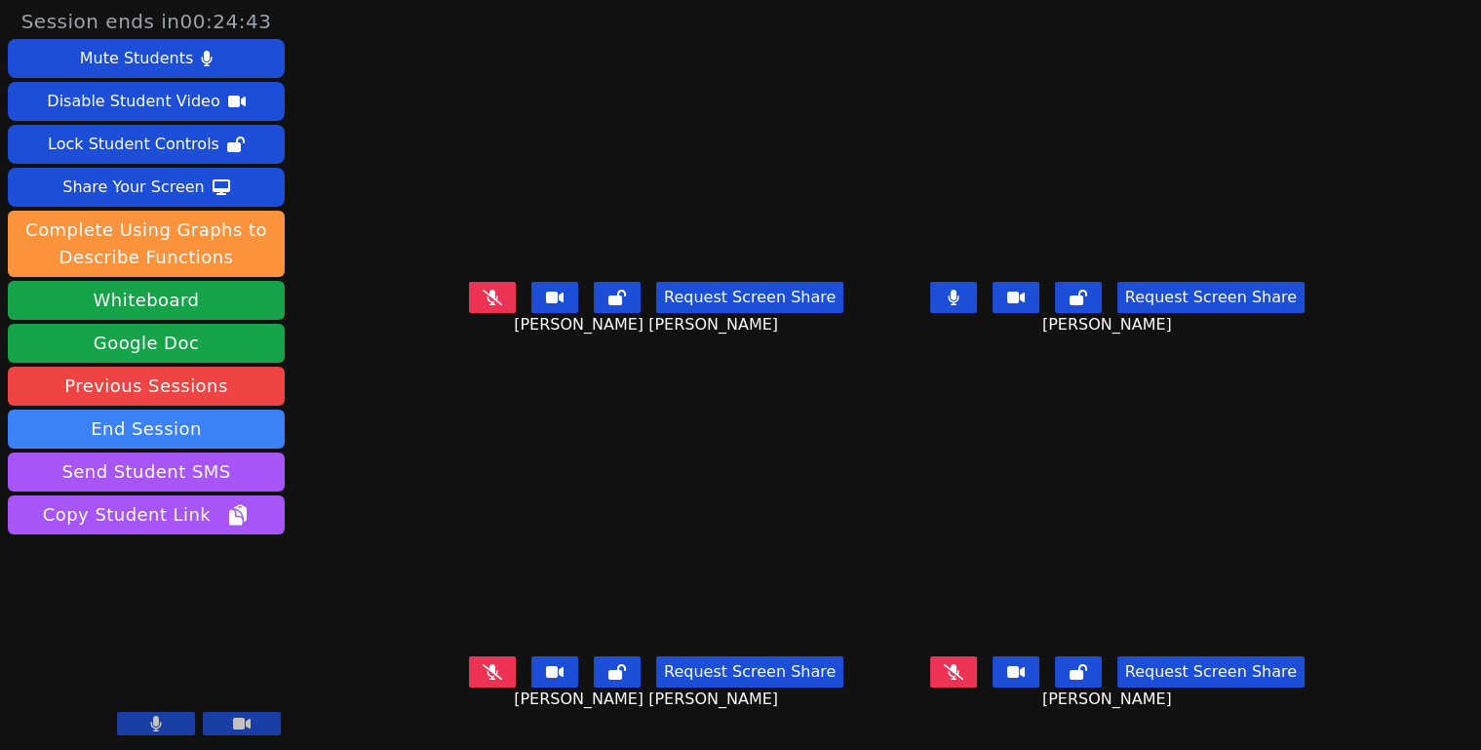
click at [977, 307] on button at bounding box center [953, 297] width 47 height 31
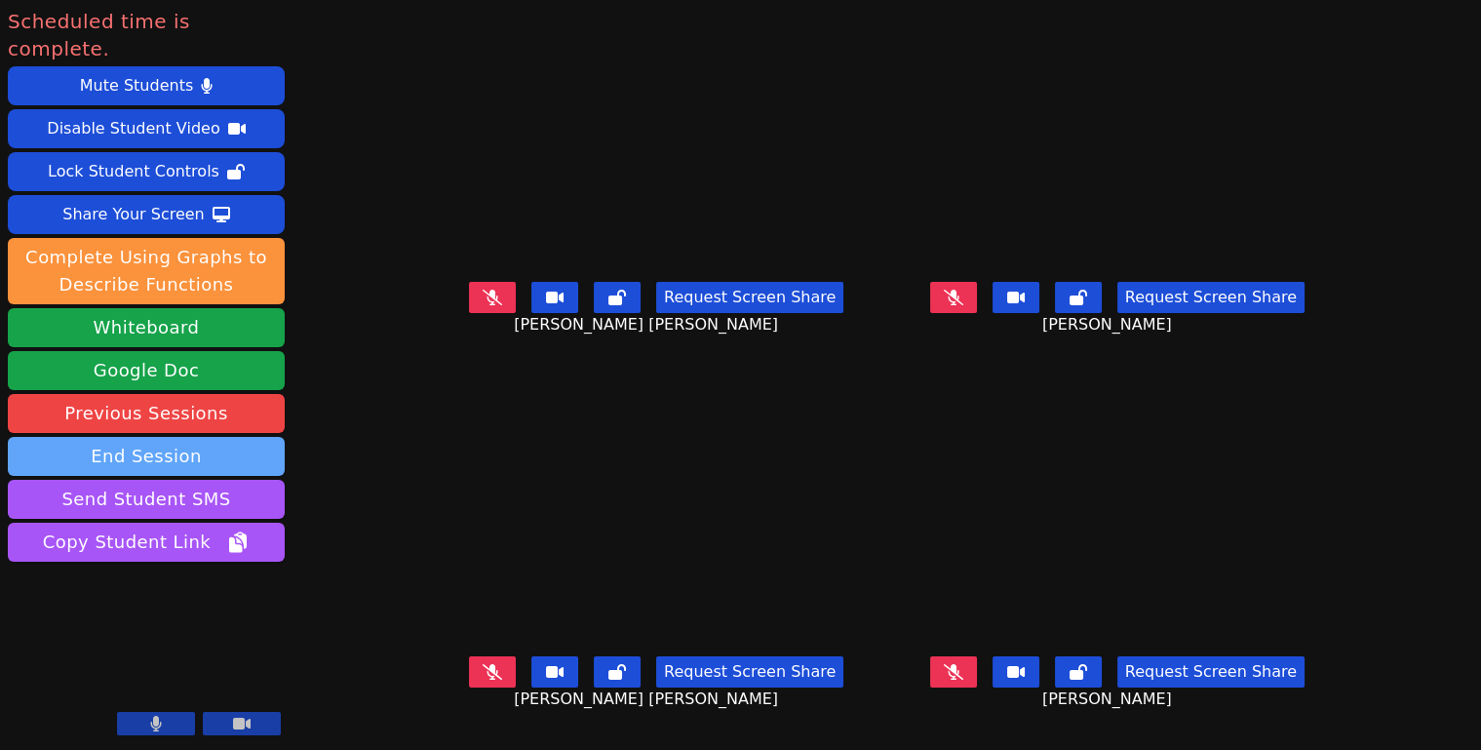
click at [201, 437] on button "End Session" at bounding box center [146, 456] width 277 height 39
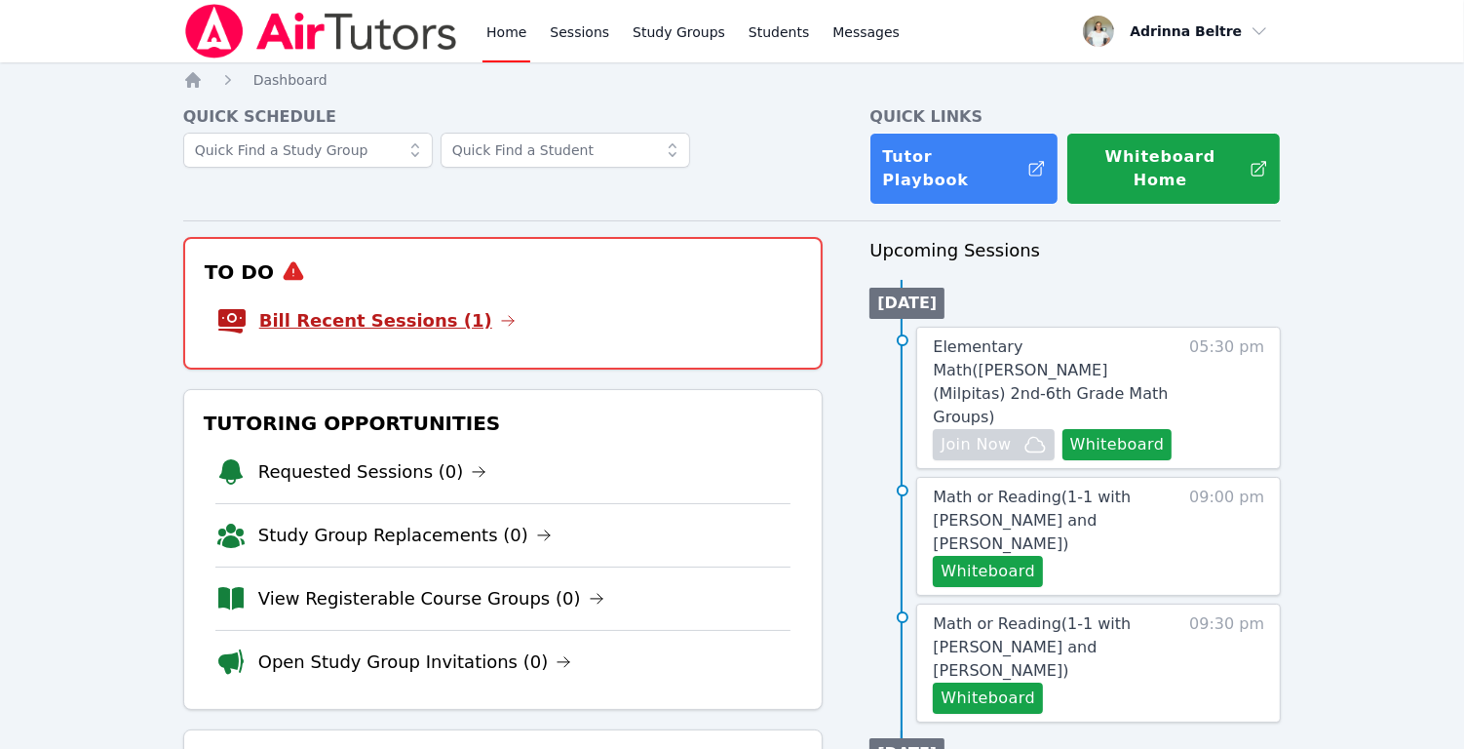
click at [426, 307] on link "Bill Recent Sessions (1)" at bounding box center [387, 320] width 256 height 27
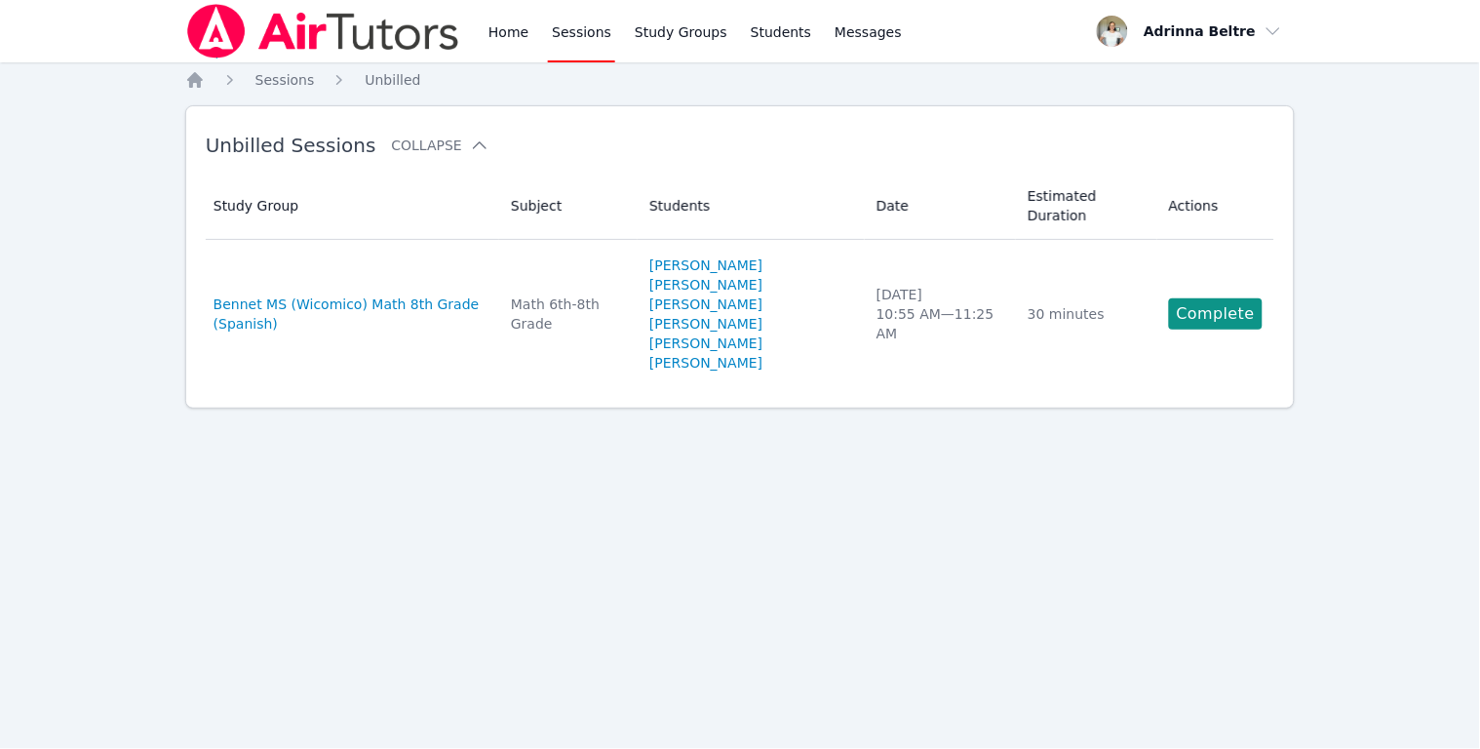
click at [1231, 298] on link "Complete" at bounding box center [1216, 313] width 94 height 31
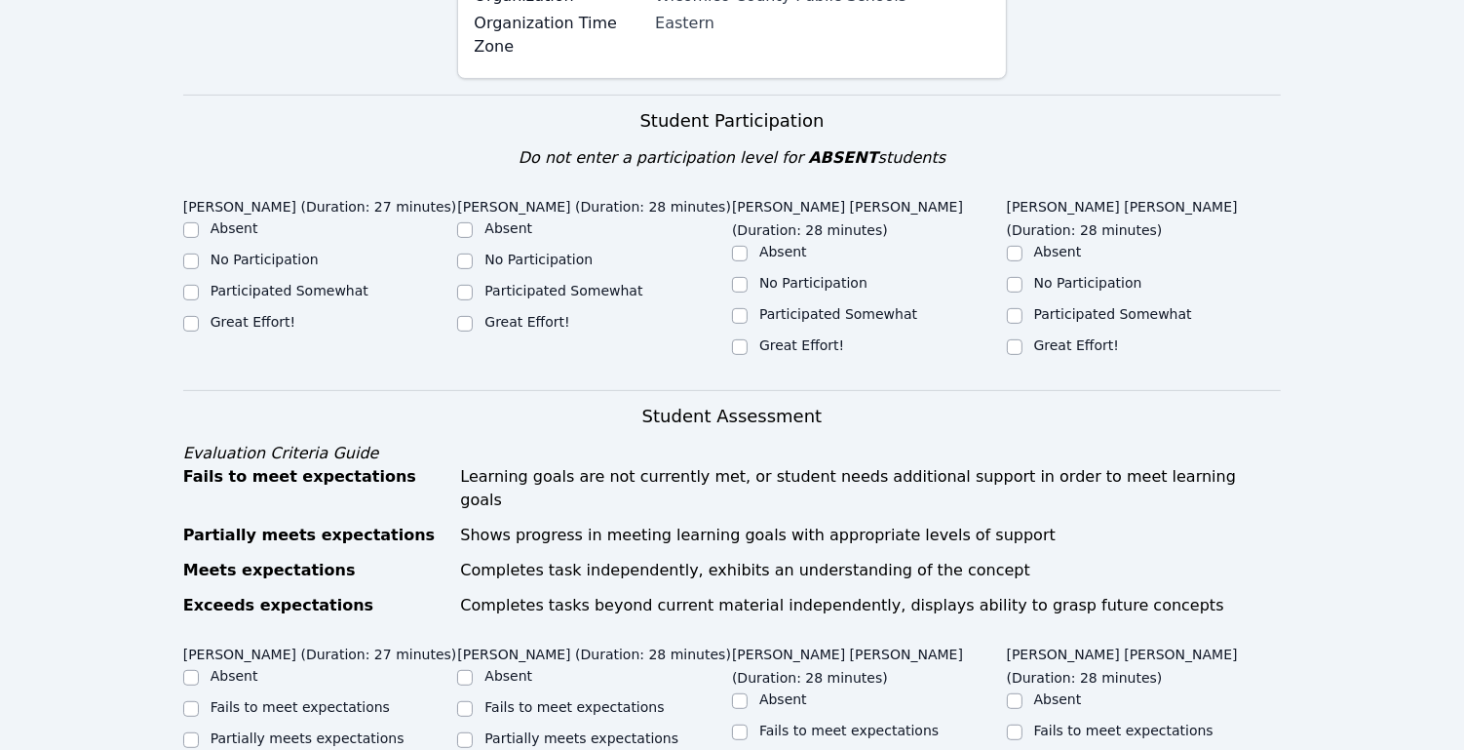
scroll to position [508, 0]
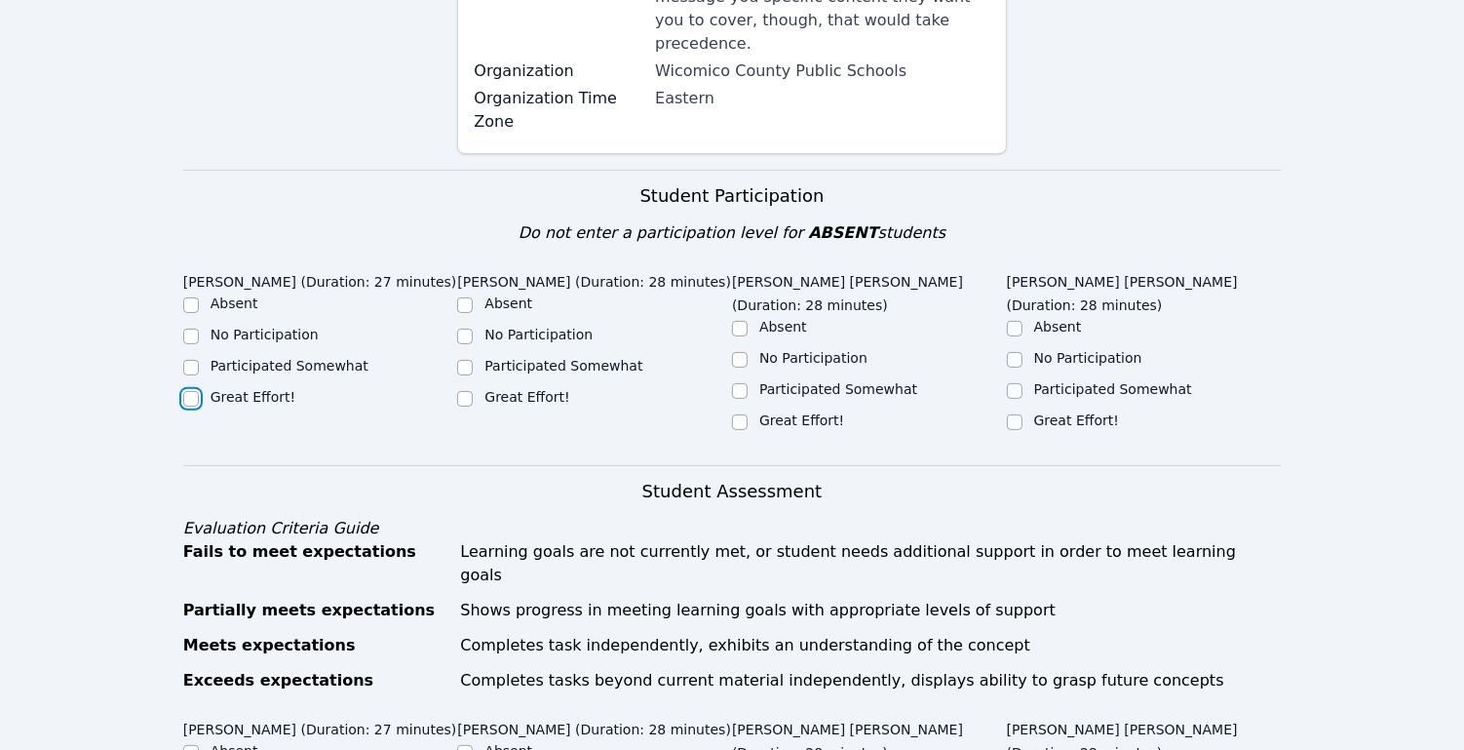
click at [193, 393] on input "Great Effort!" at bounding box center [191, 399] width 16 height 16
checkbox input "true"
click at [469, 401] on input "Great Effort!" at bounding box center [465, 399] width 16 height 16
checkbox input "true"
click at [750, 410] on div "Great Effort!" at bounding box center [869, 421] width 275 height 23
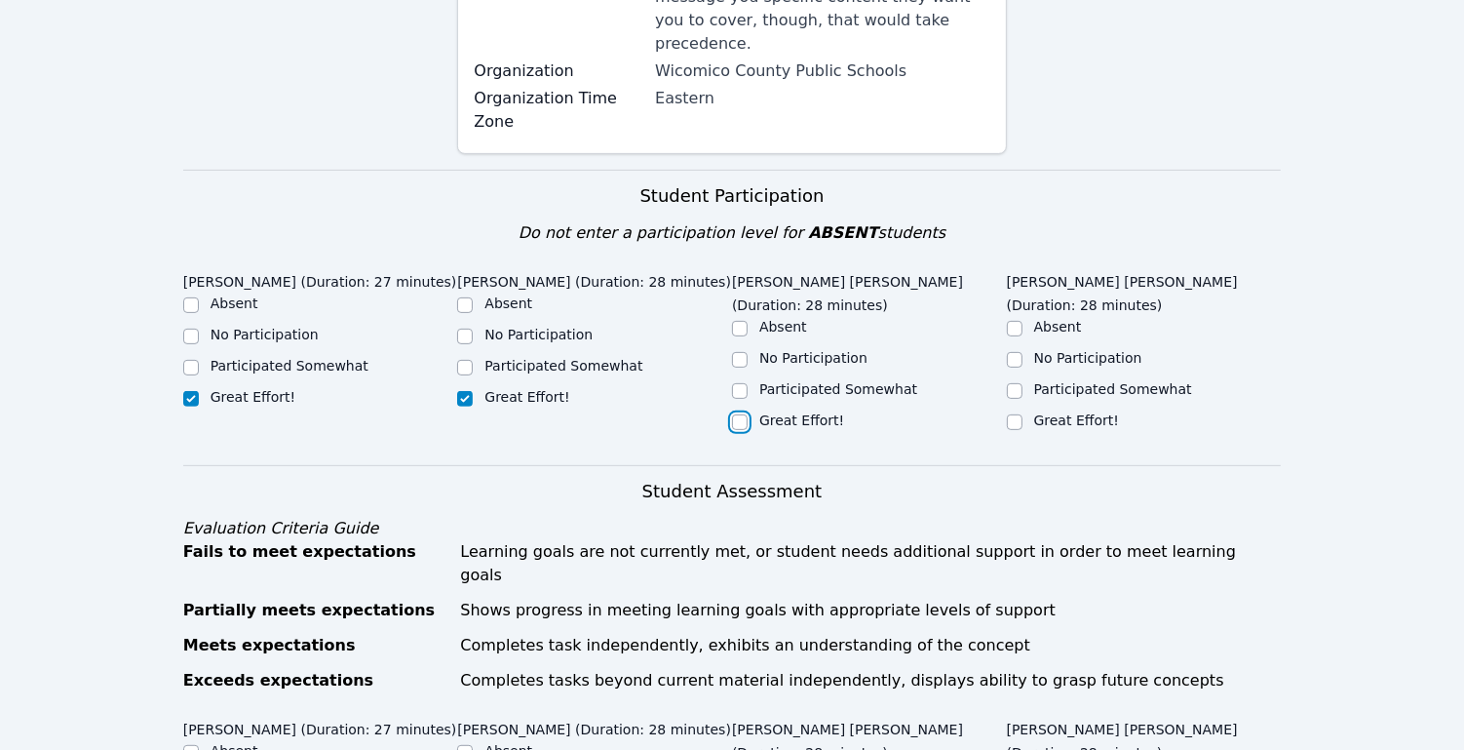
click at [743, 414] on input "Great Effort!" at bounding box center [740, 422] width 16 height 16
checkbox input "true"
click at [1019, 414] on input "Great Effort!" at bounding box center [1015, 422] width 16 height 16
checkbox input "true"
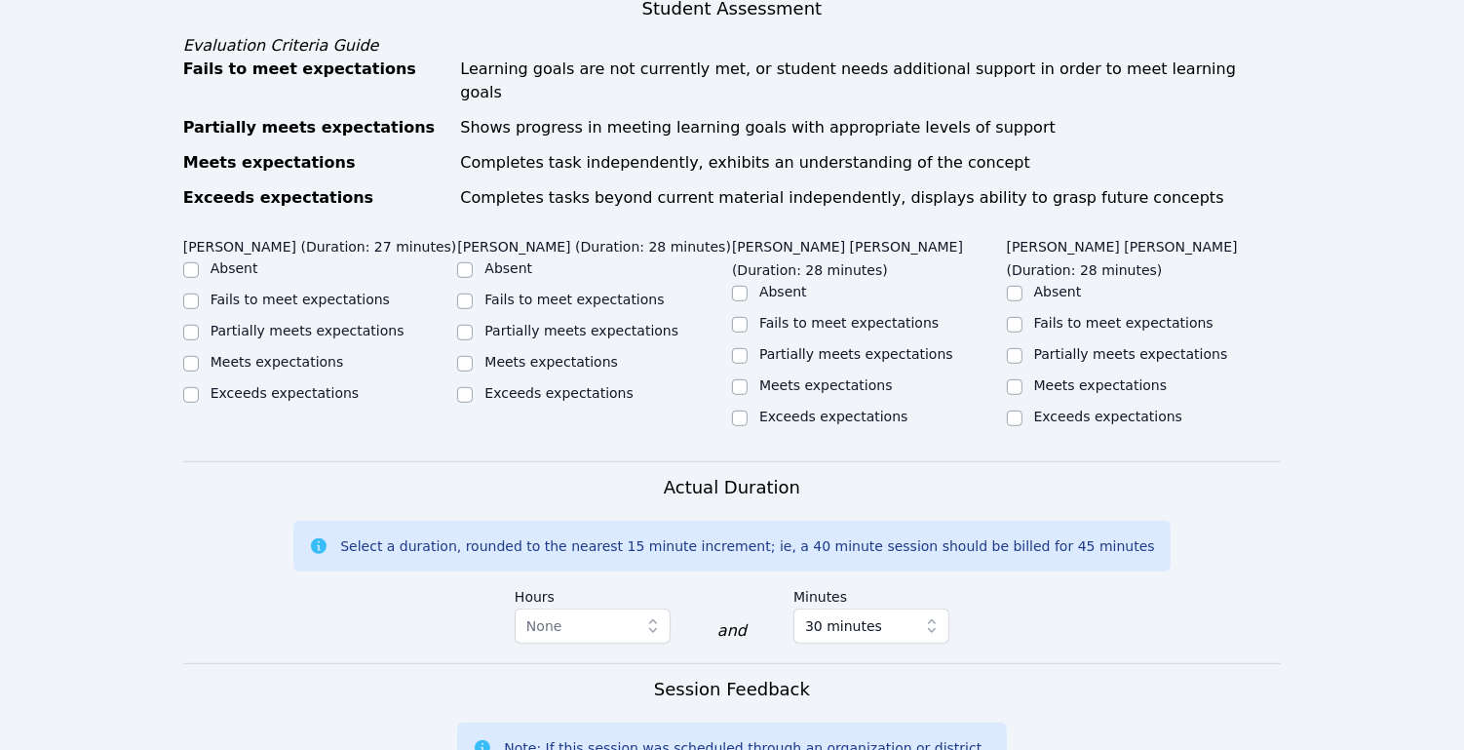
scroll to position [1196, 0]
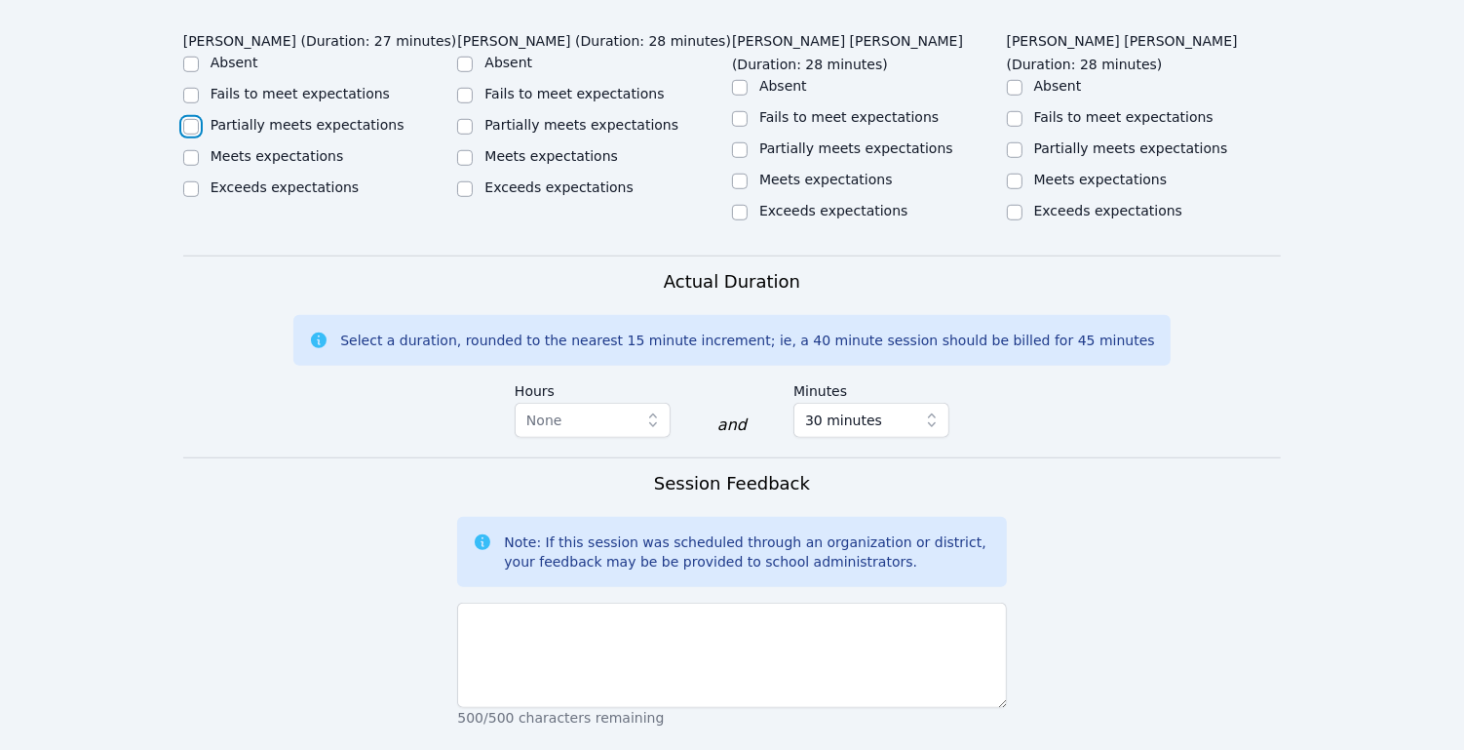
click at [197, 119] on input "Partially meets expectations" at bounding box center [191, 127] width 16 height 16
checkbox input "true"
click at [466, 119] on input "Partially meets expectations" at bounding box center [465, 127] width 16 height 16
checkbox input "true"
click at [741, 142] on input "Partially meets expectations" at bounding box center [740, 150] width 16 height 16
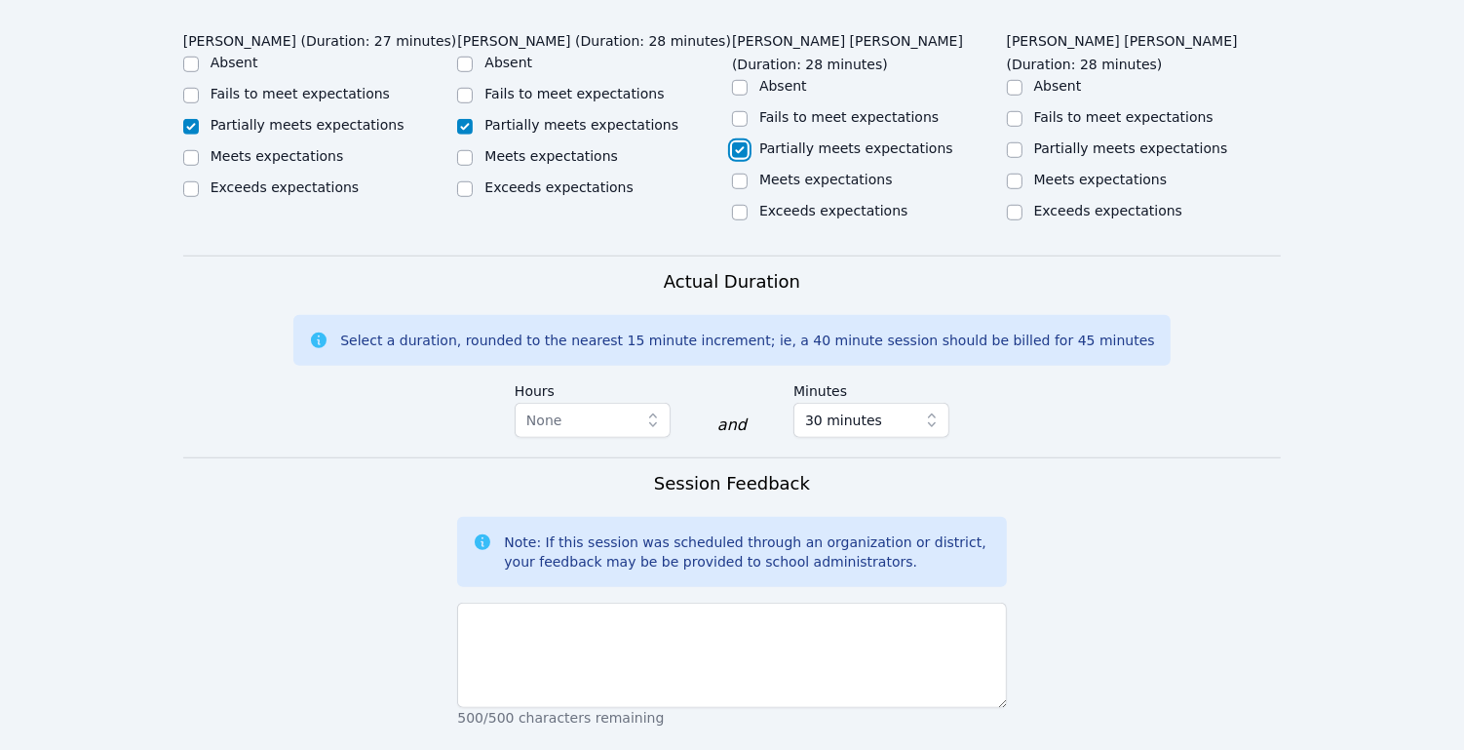
checkbox input "true"
click at [1019, 142] on input "Partially meets expectations" at bounding box center [1015, 150] width 16 height 16
checkbox input "true"
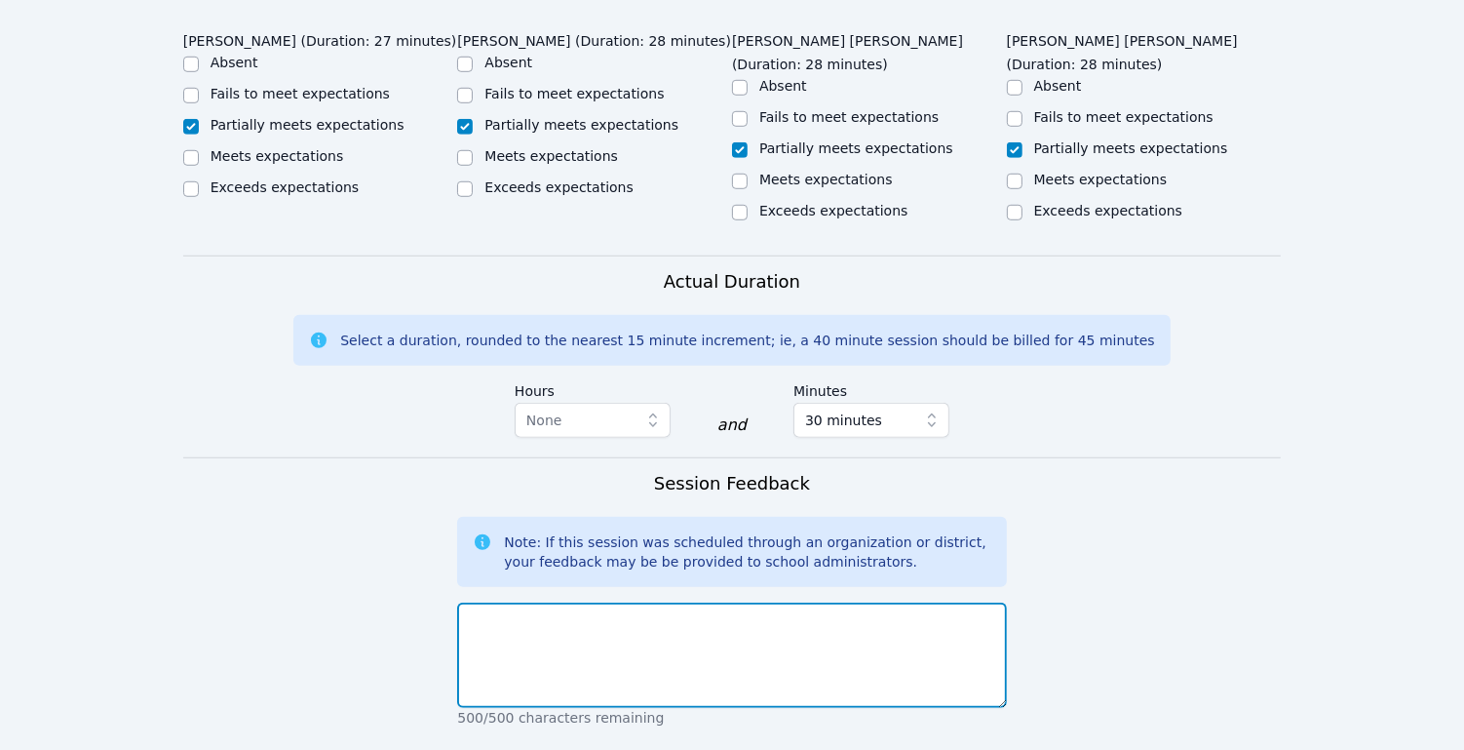
click at [739, 610] on textarea at bounding box center [731, 655] width 549 height 105
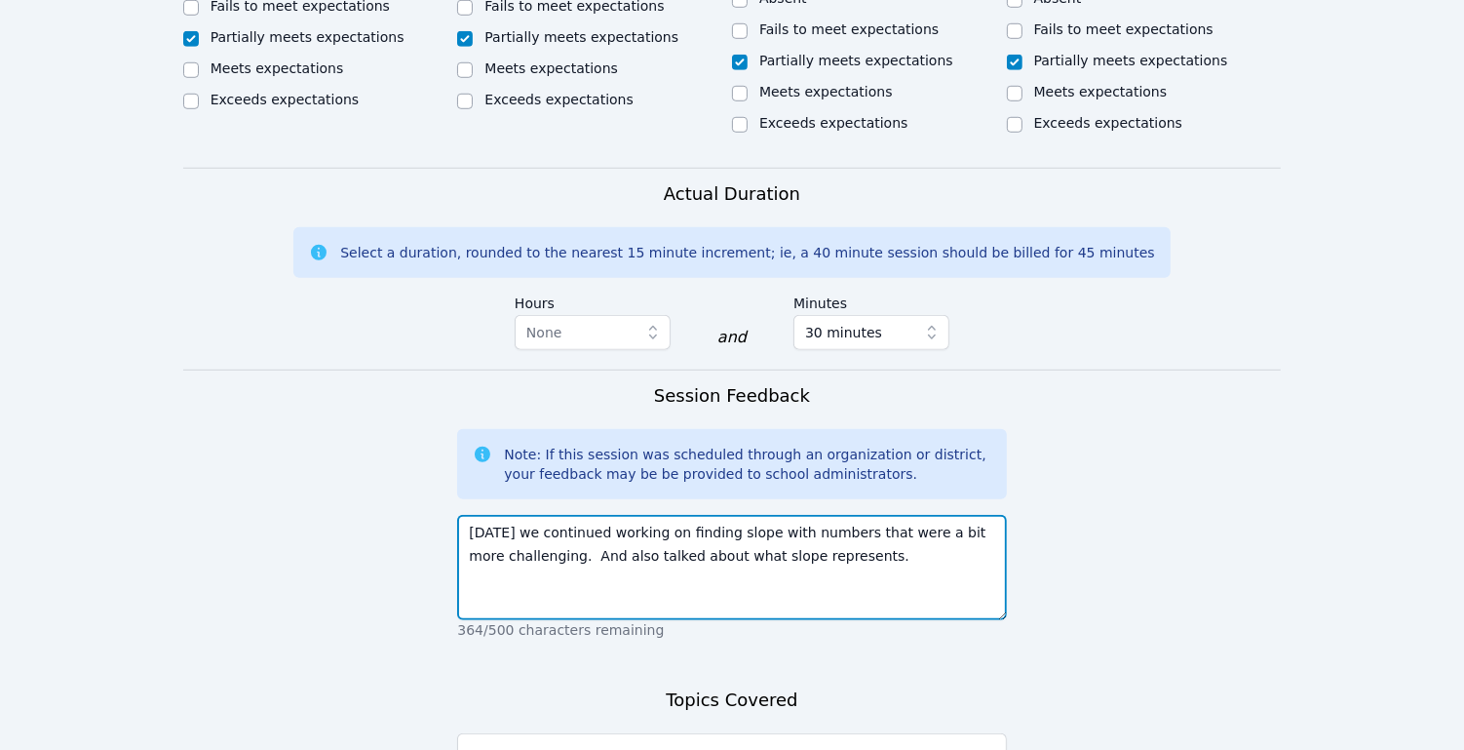
scroll to position [1510, 0]
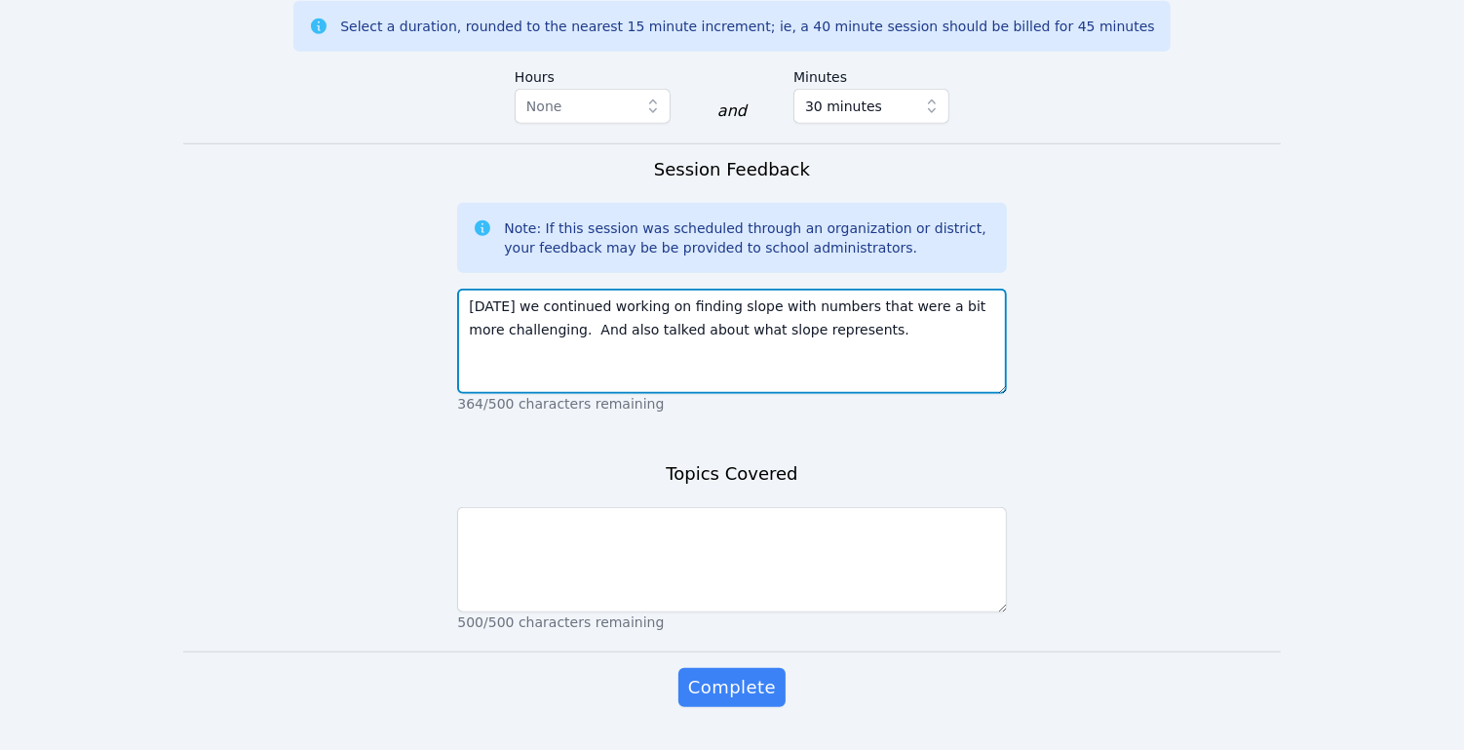
type textarea "[DATE] we continued working on finding slope with numbers that were a bit more …"
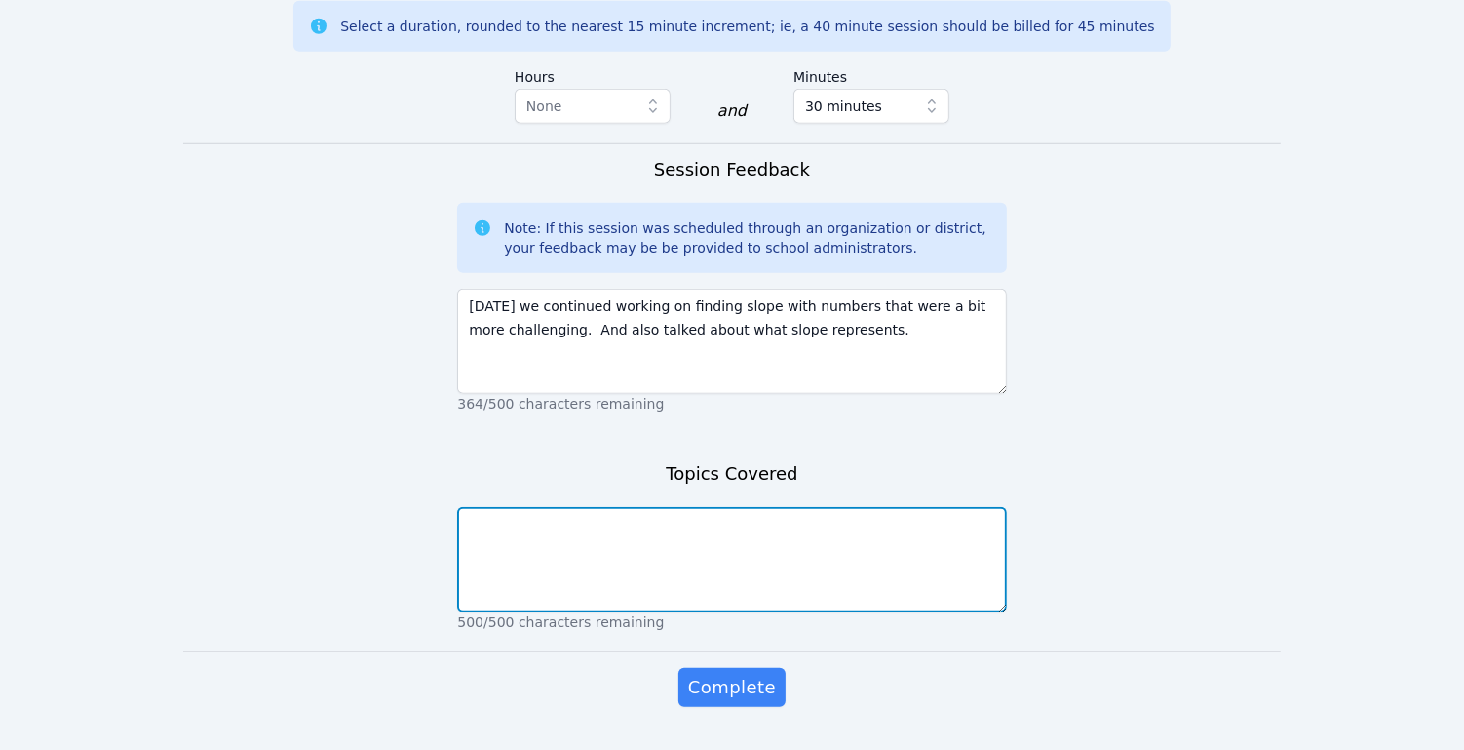
click at [744, 548] on textarea at bounding box center [731, 559] width 549 height 105
type textarea "slope, division, reading graphs"
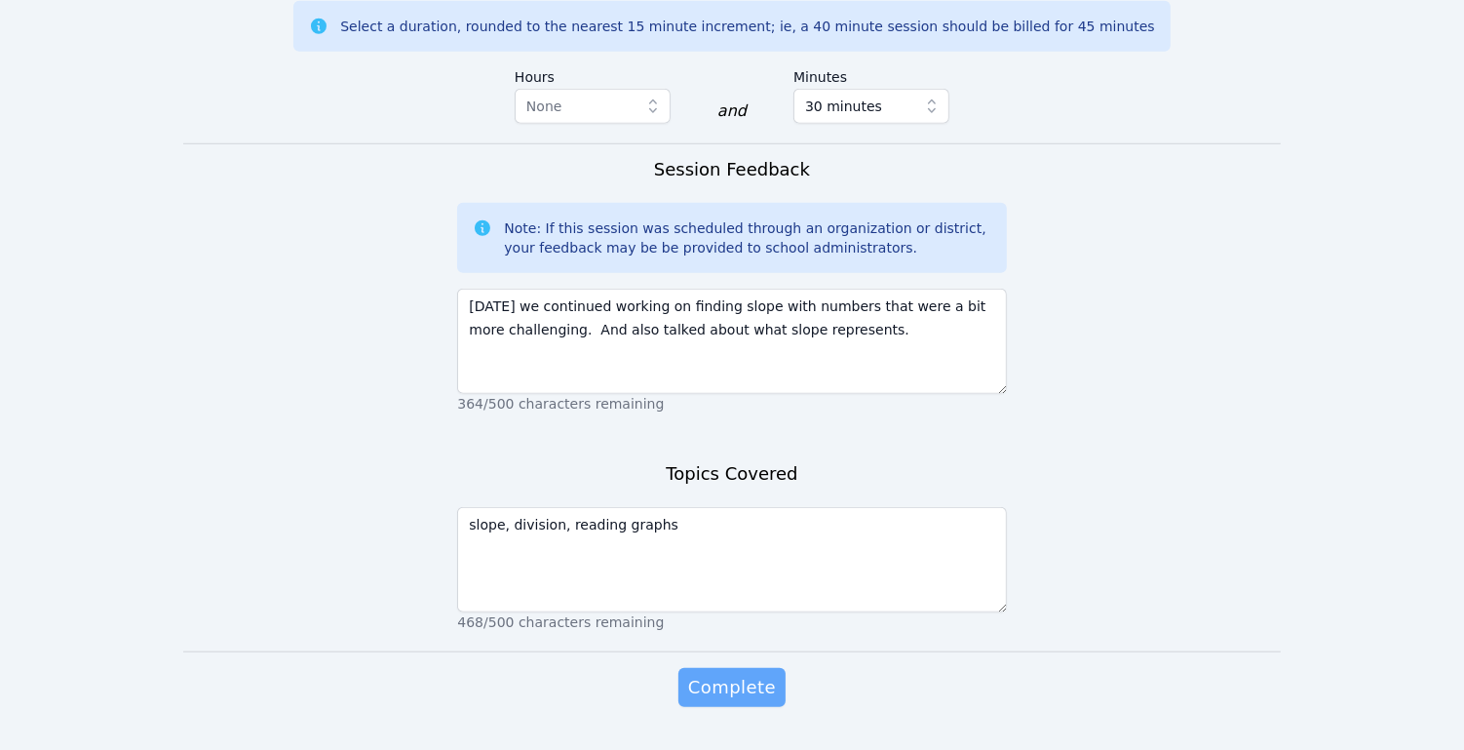
click at [724, 674] on span "Complete" at bounding box center [732, 687] width 88 height 27
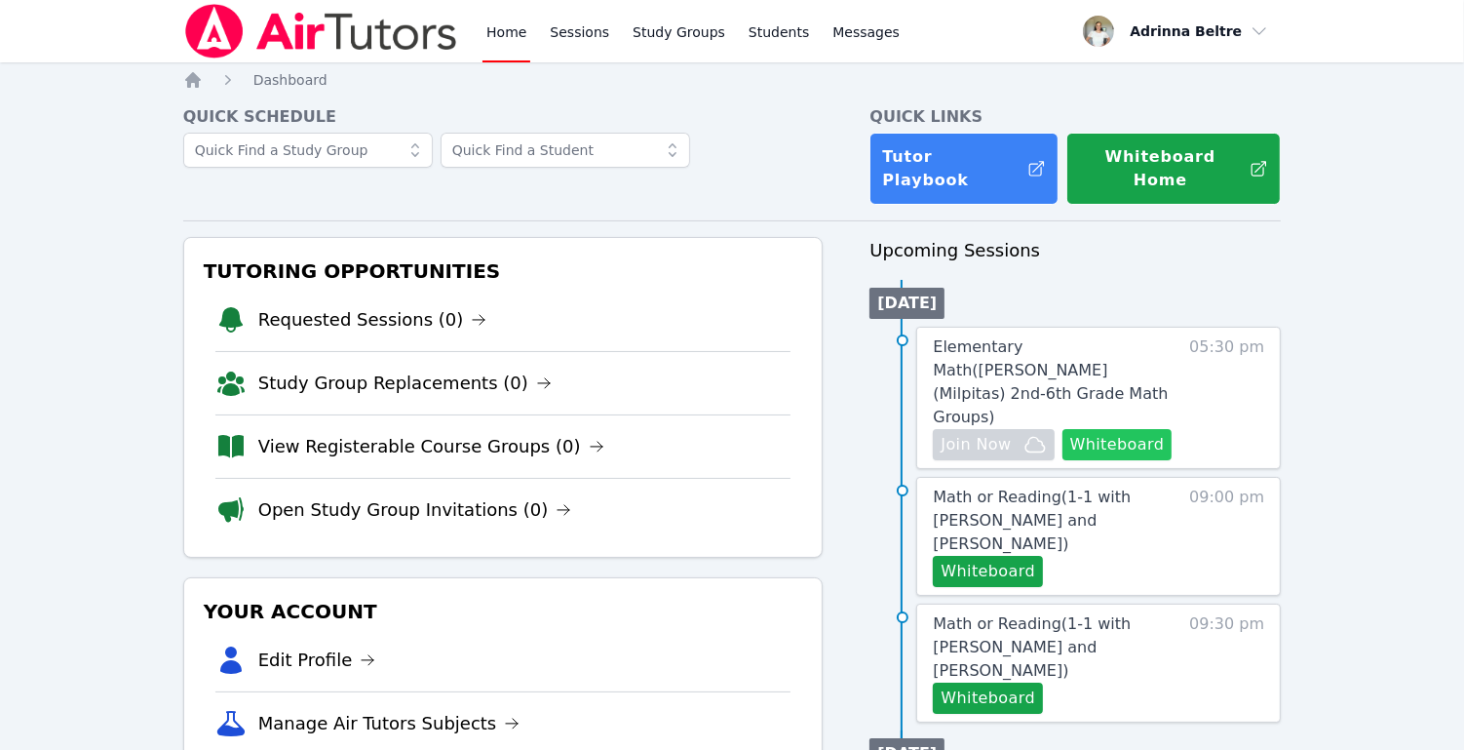
click at [1134, 429] on button "Whiteboard" at bounding box center [1118, 444] width 110 height 31
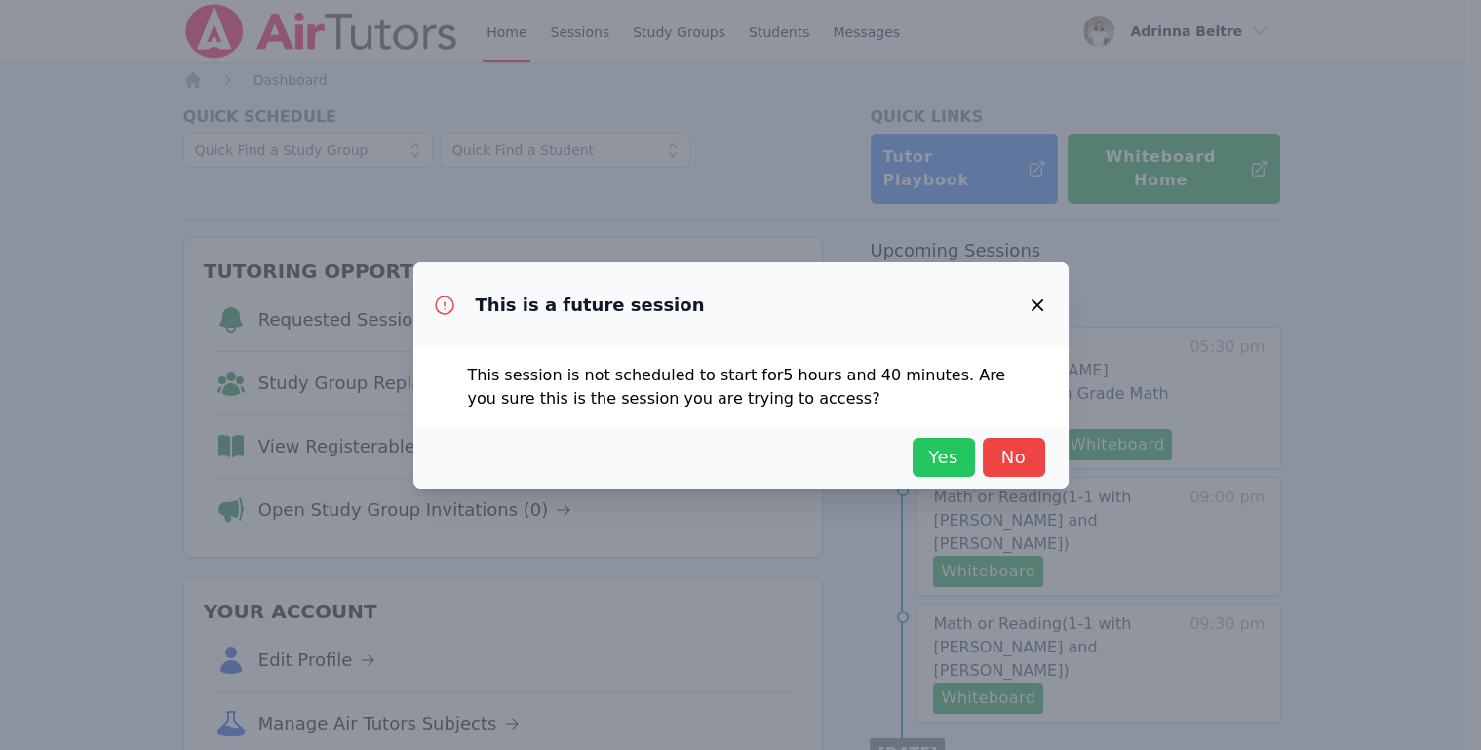
click at [952, 443] on button "Yes" at bounding box center [944, 457] width 62 height 39
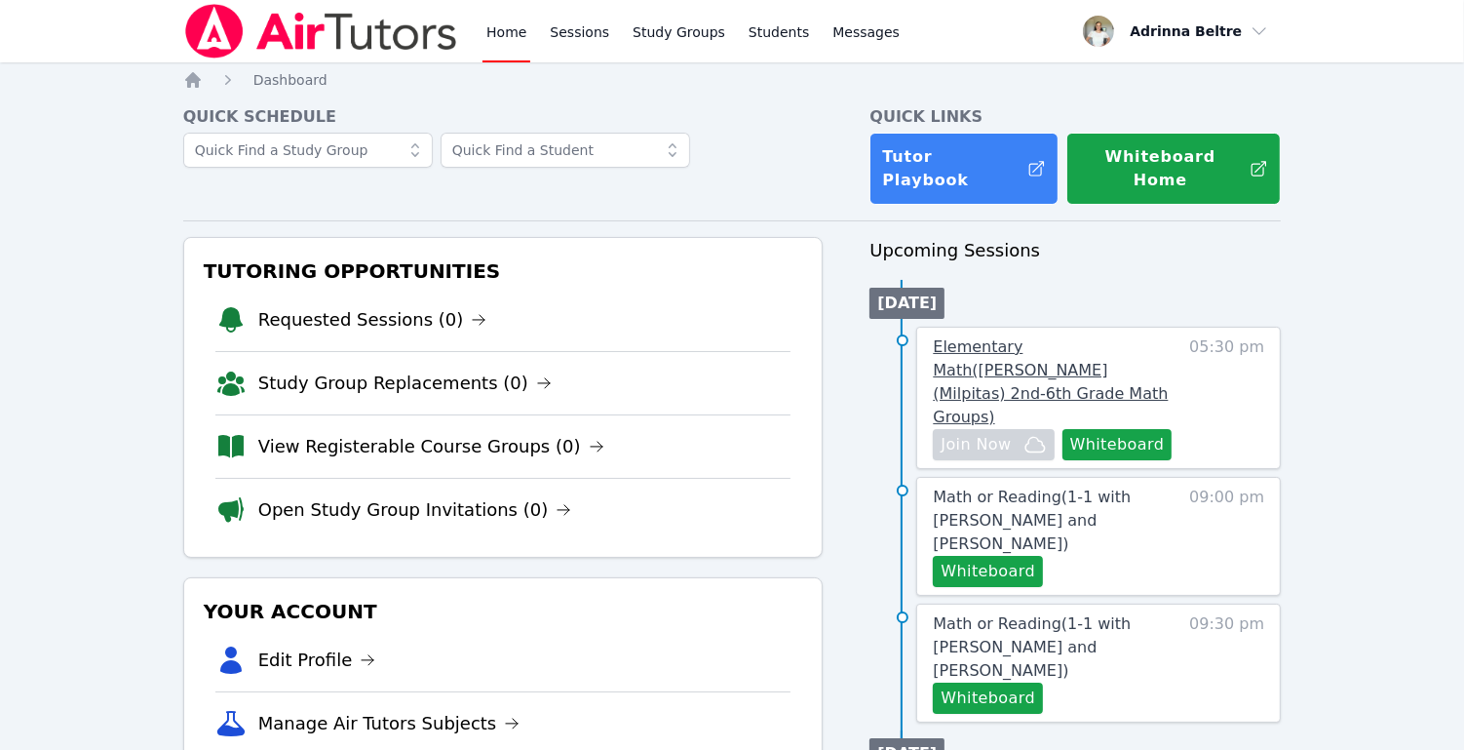
click at [1114, 344] on span "Elementary Math ( [PERSON_NAME] (Milpitas) 2nd-6th Grade Math Groups )" at bounding box center [1050, 381] width 235 height 89
